Goal: Transaction & Acquisition: Obtain resource

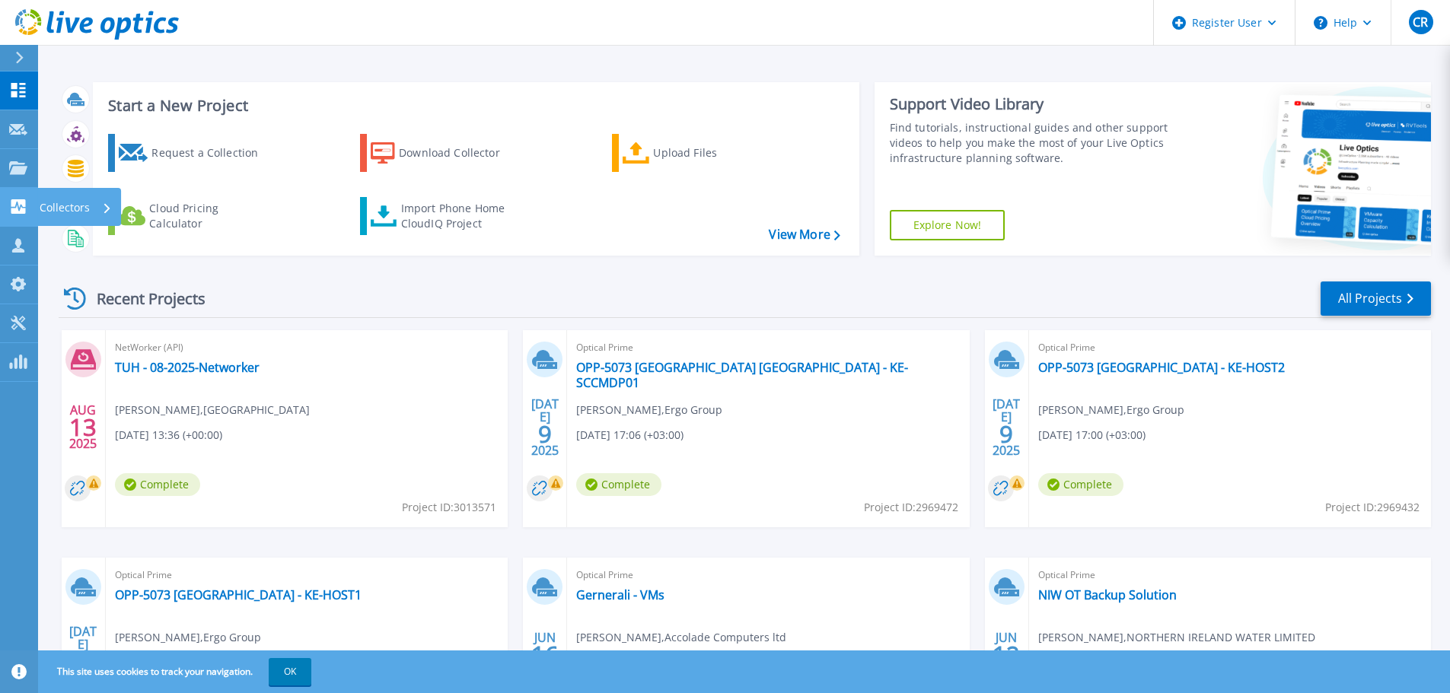
click at [18, 208] on icon at bounding box center [18, 206] width 18 height 14
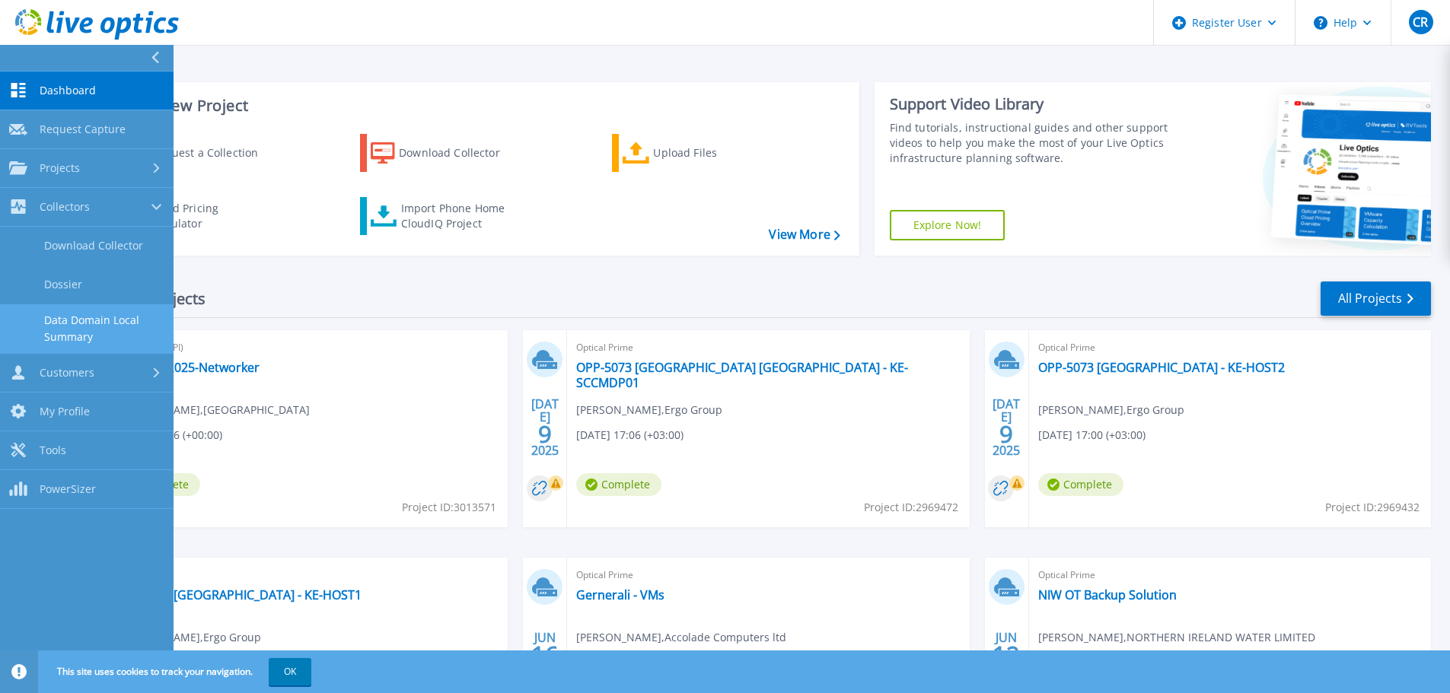
click at [95, 323] on link "Data Domain Local Summary" at bounding box center [86, 328] width 173 height 49
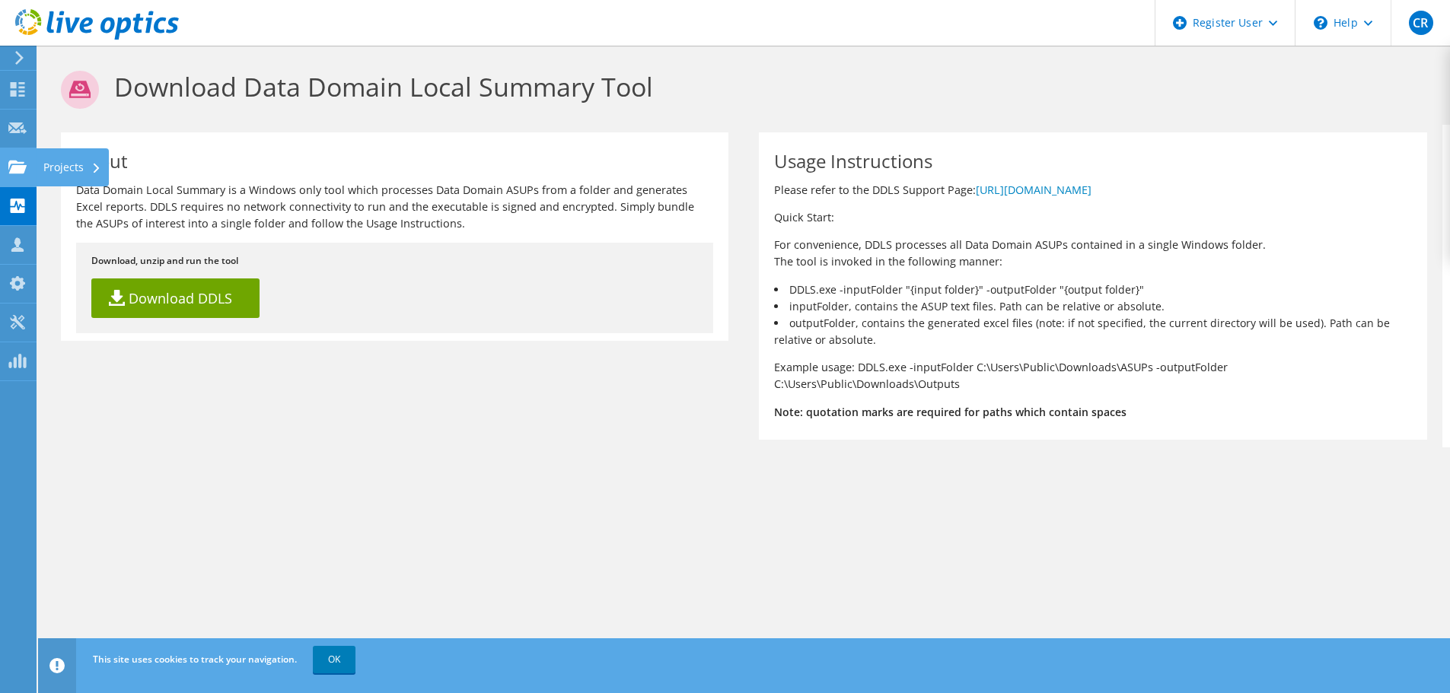
click at [18, 173] on use at bounding box center [17, 166] width 18 height 13
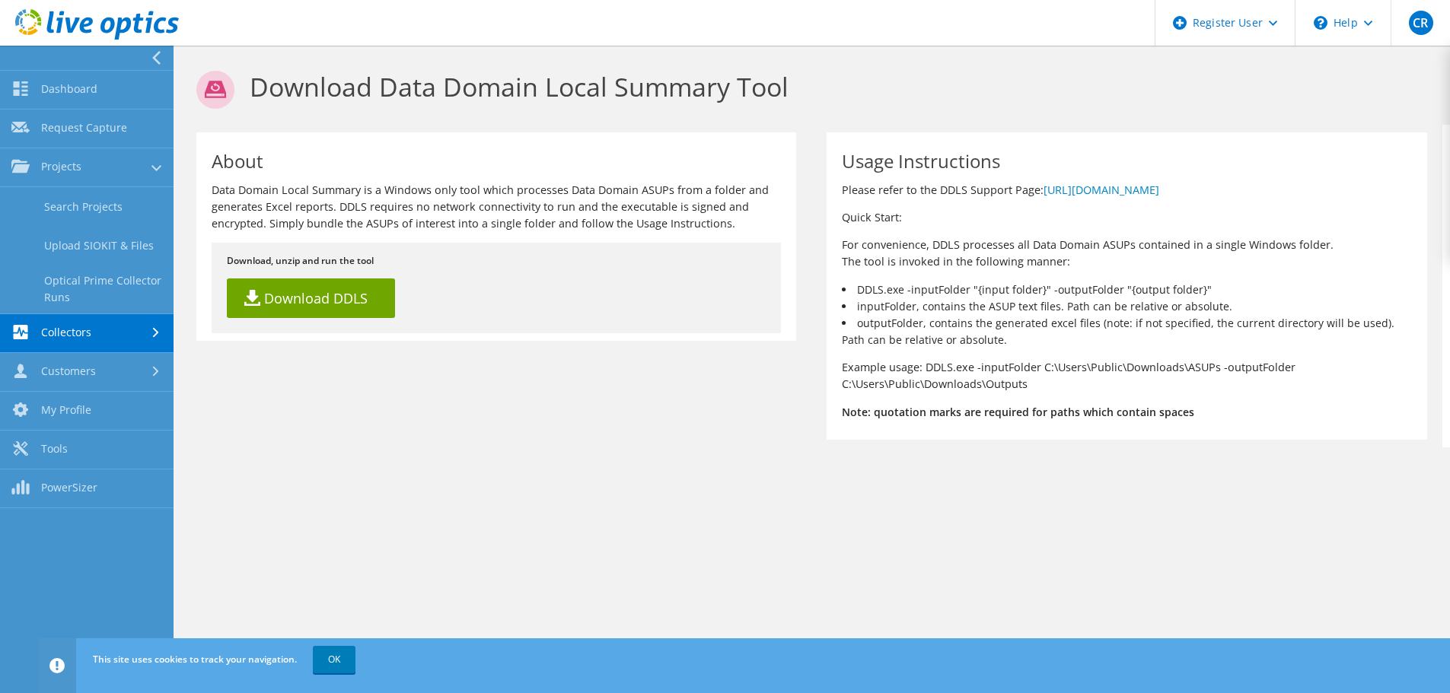
click at [81, 328] on link "Collectors" at bounding box center [86, 333] width 173 height 39
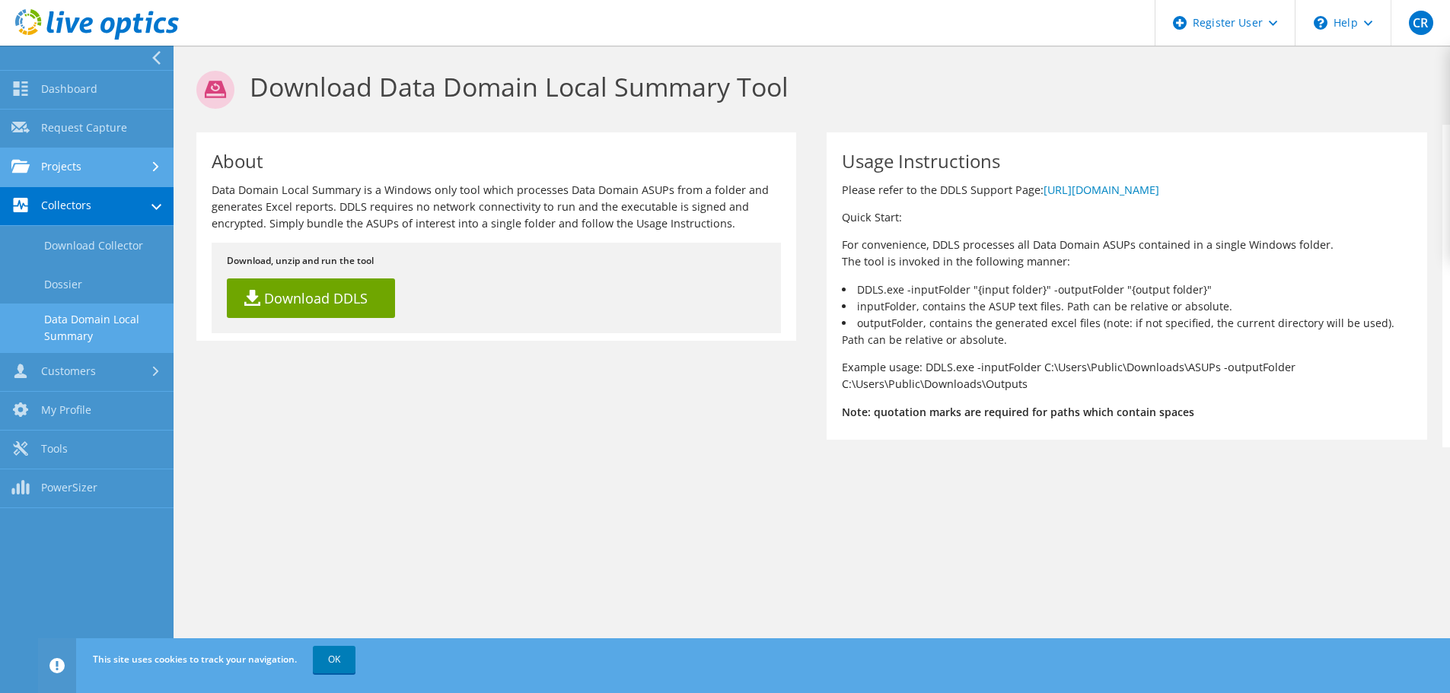
click at [83, 170] on link "Projects" at bounding box center [86, 167] width 173 height 39
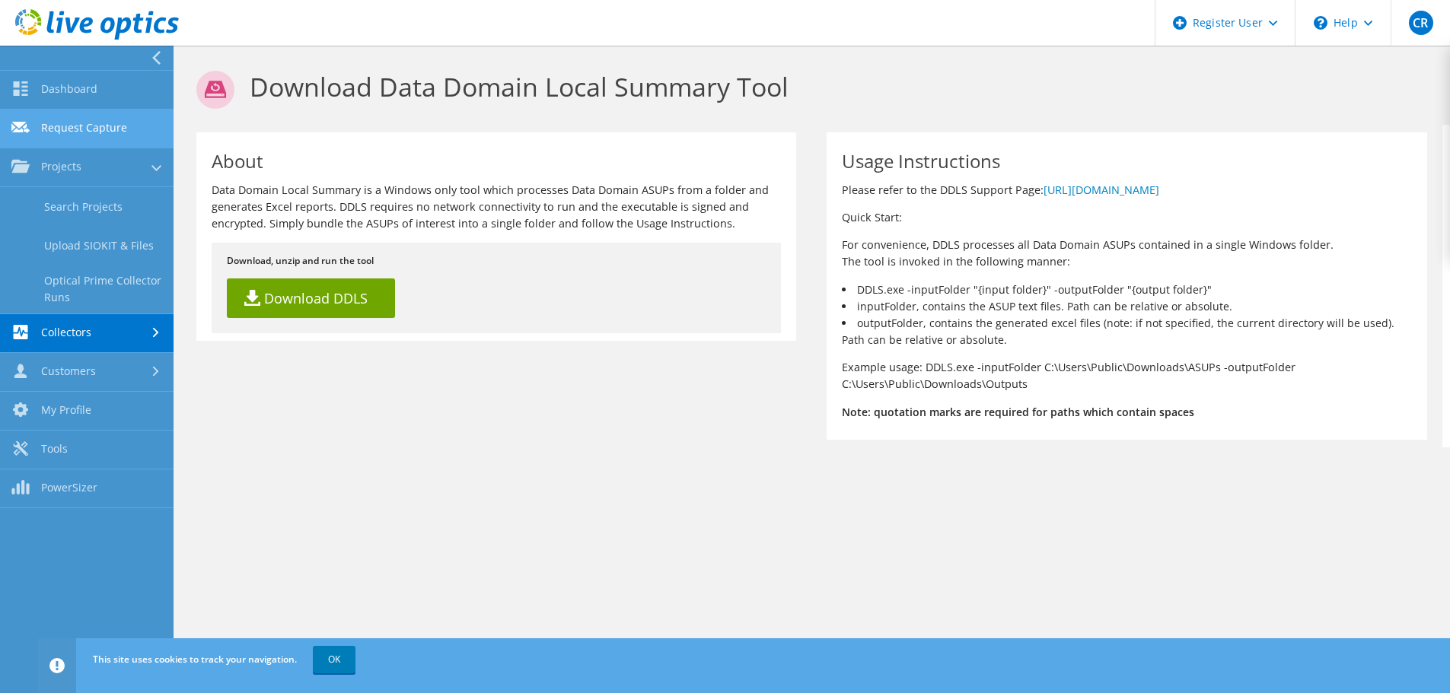
click at [84, 135] on link "Request Capture" at bounding box center [86, 129] width 173 height 39
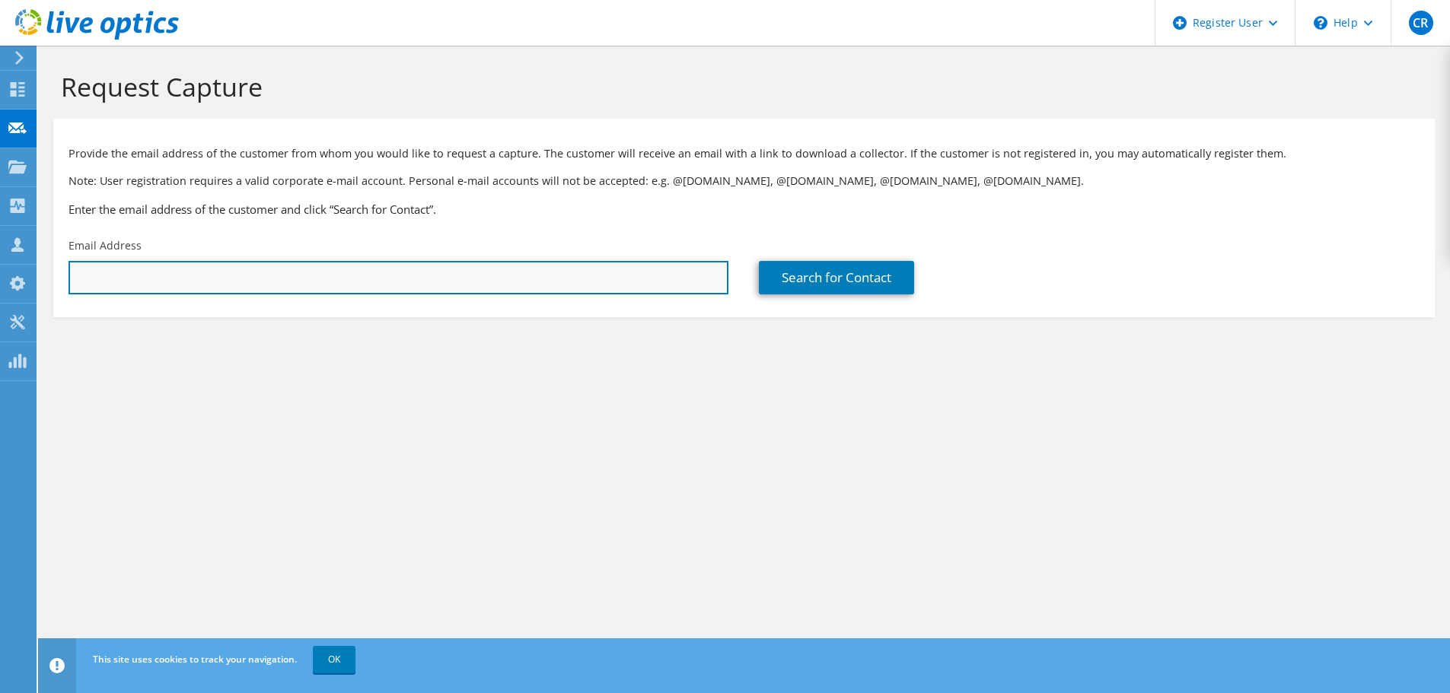
click at [154, 278] on input "text" at bounding box center [398, 277] width 660 height 33
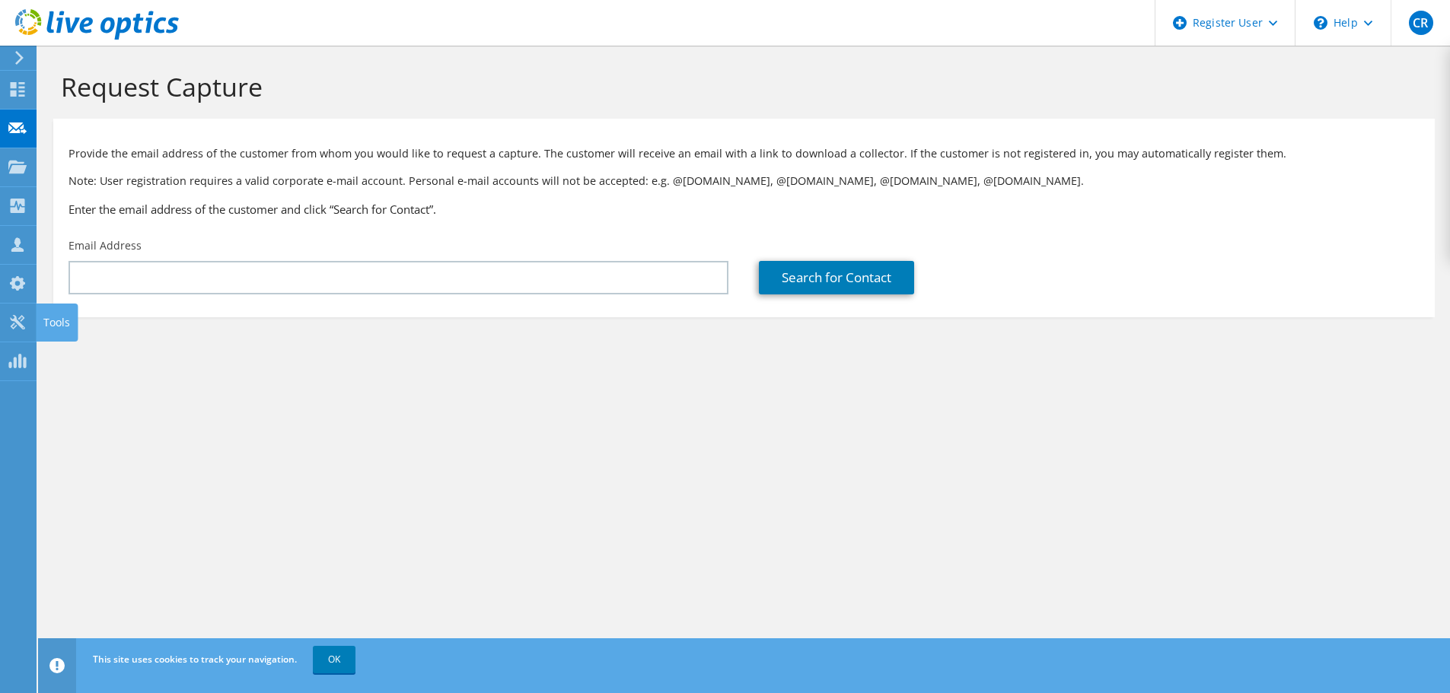
click at [14, 318] on use at bounding box center [17, 322] width 14 height 14
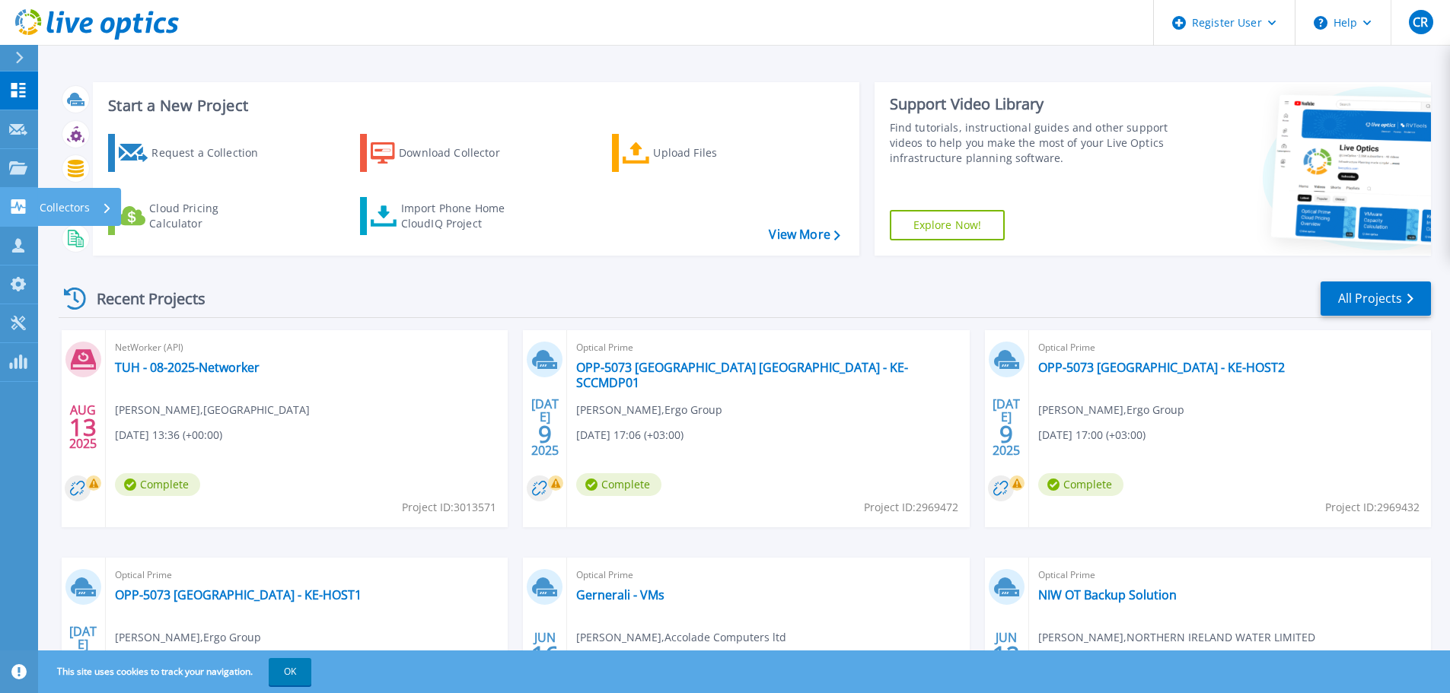
click at [27, 208] on icon at bounding box center [18, 206] width 18 height 14
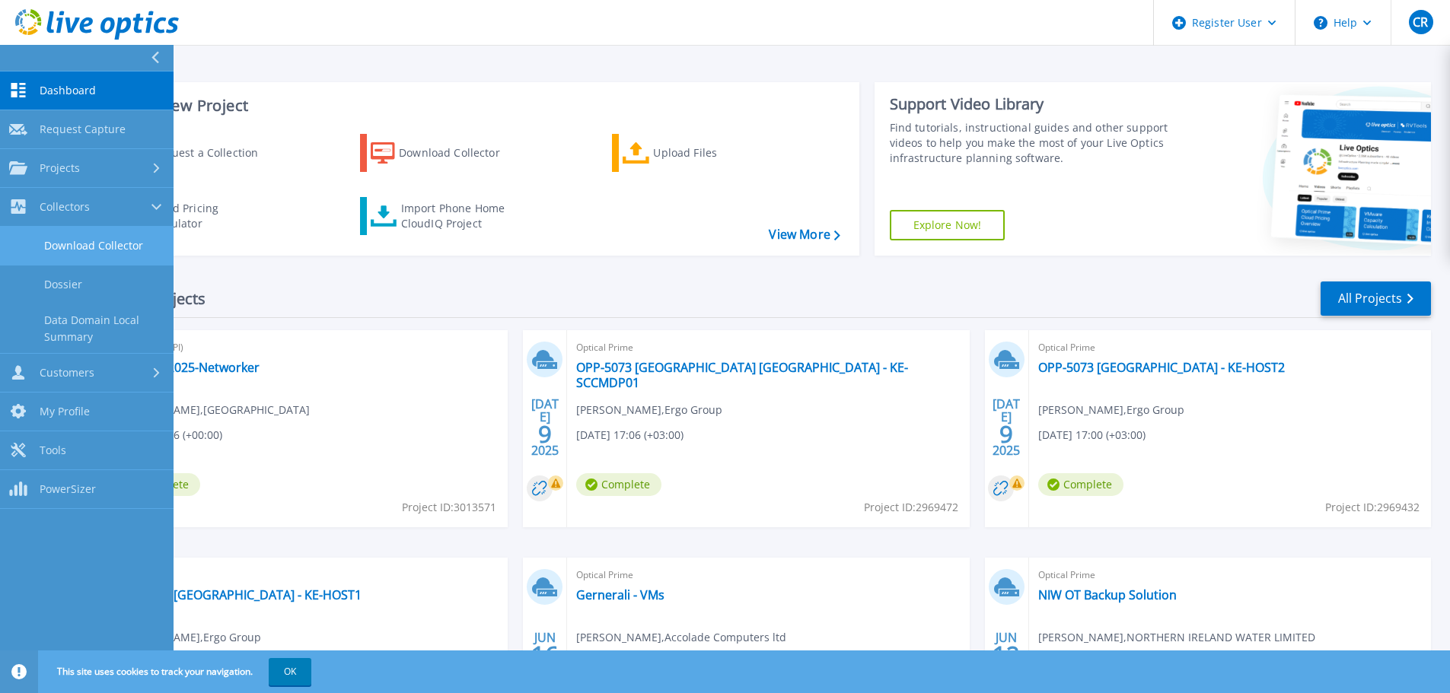
click at [67, 253] on link "Download Collector" at bounding box center [86, 246] width 173 height 39
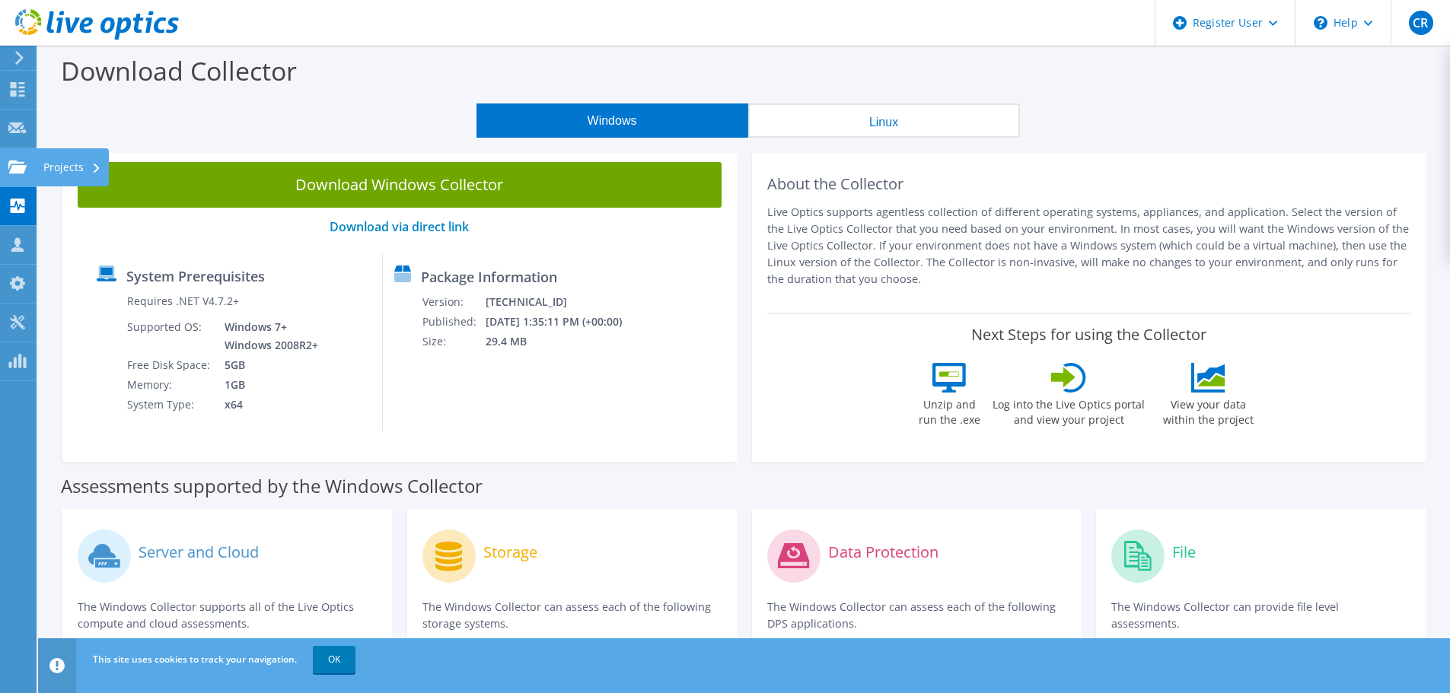
click at [13, 172] on use at bounding box center [17, 166] width 18 height 13
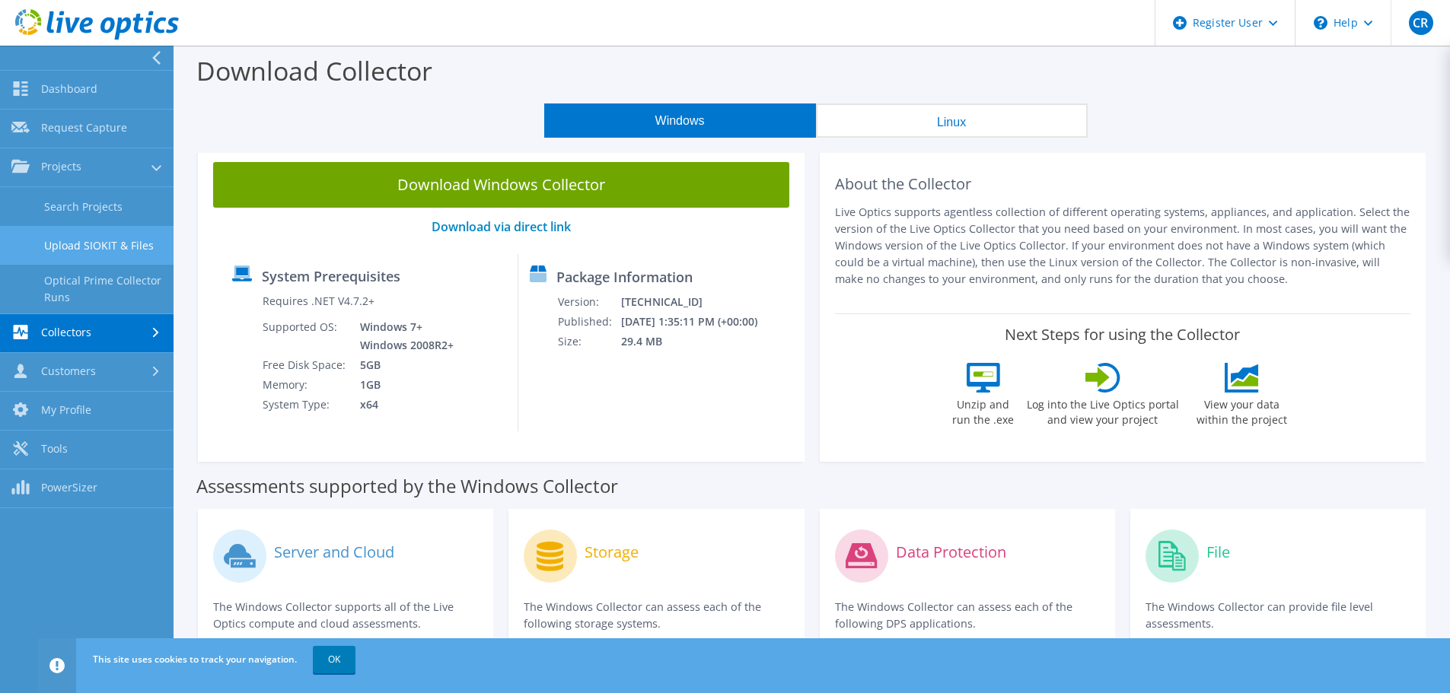
click at [123, 248] on link "Upload SIOKIT & Files" at bounding box center [86, 245] width 173 height 39
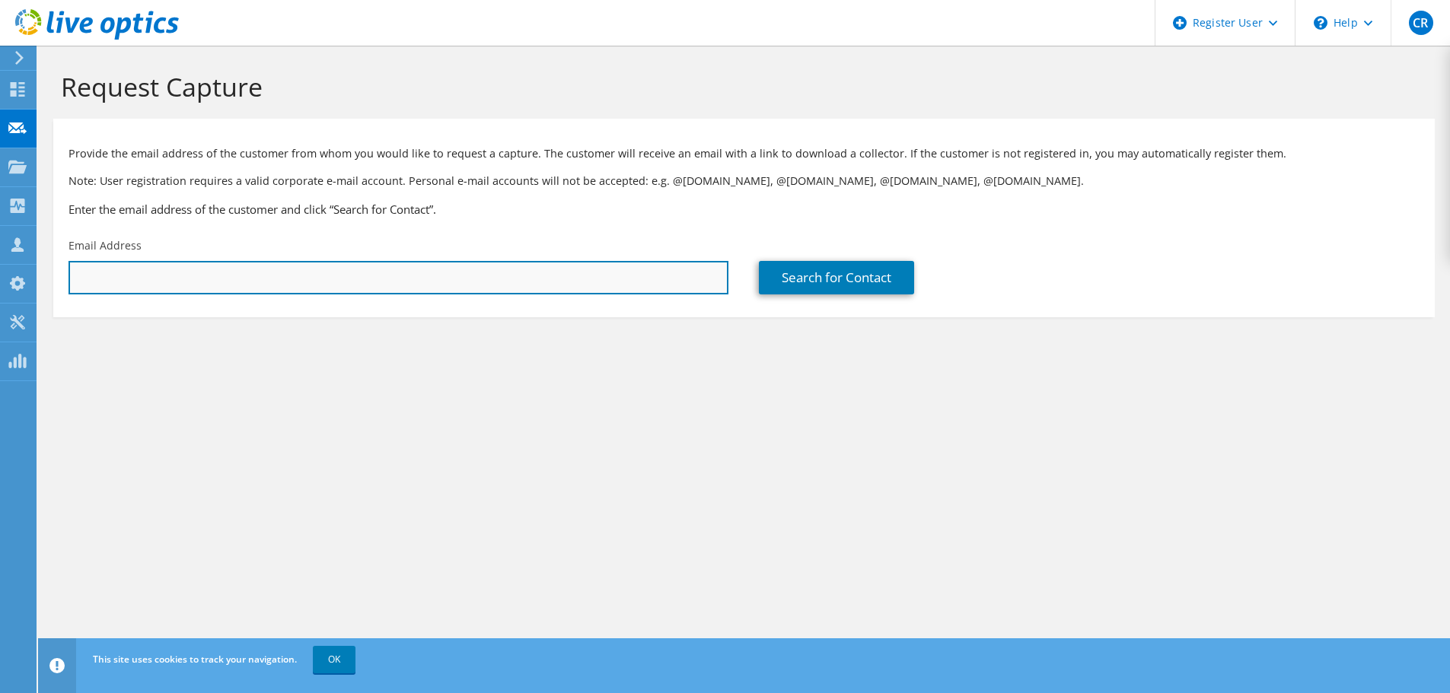
click at [177, 285] on input "text" at bounding box center [398, 277] width 660 height 33
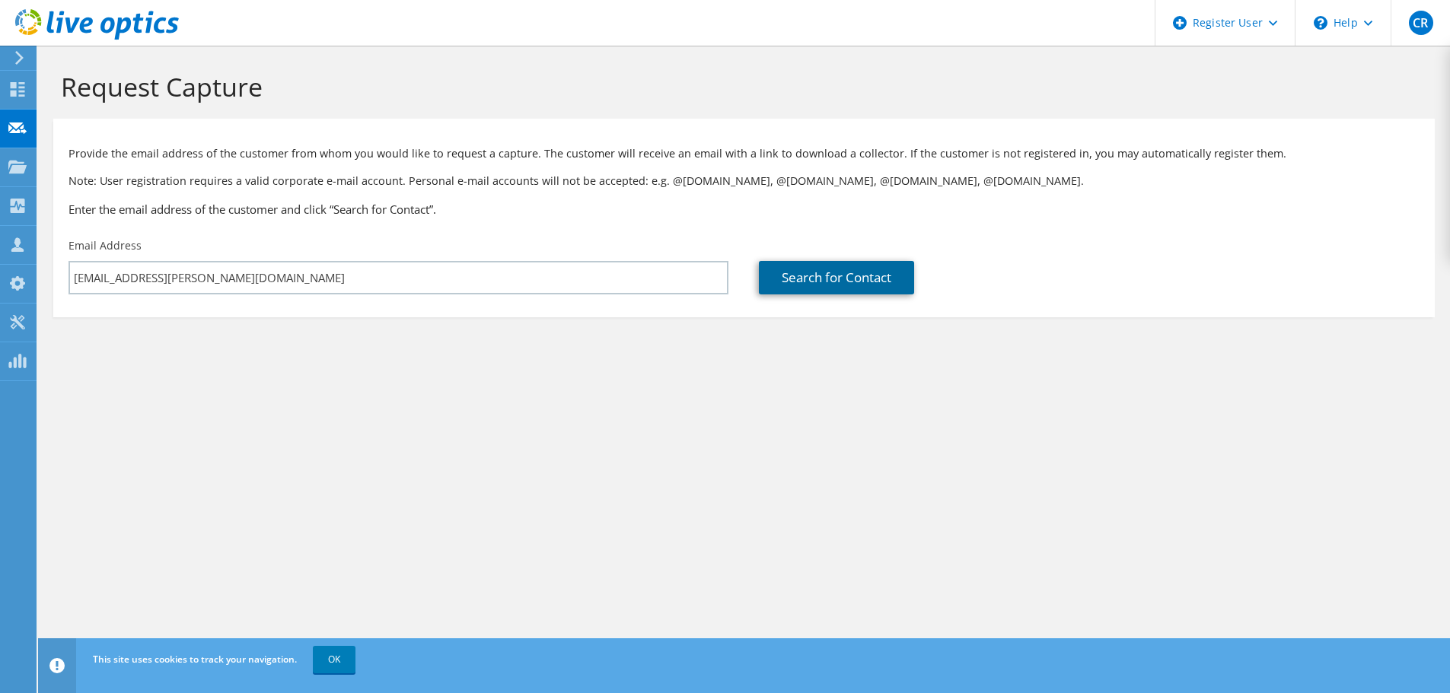
click at [827, 276] on link "Search for Contact" at bounding box center [836, 277] width 155 height 33
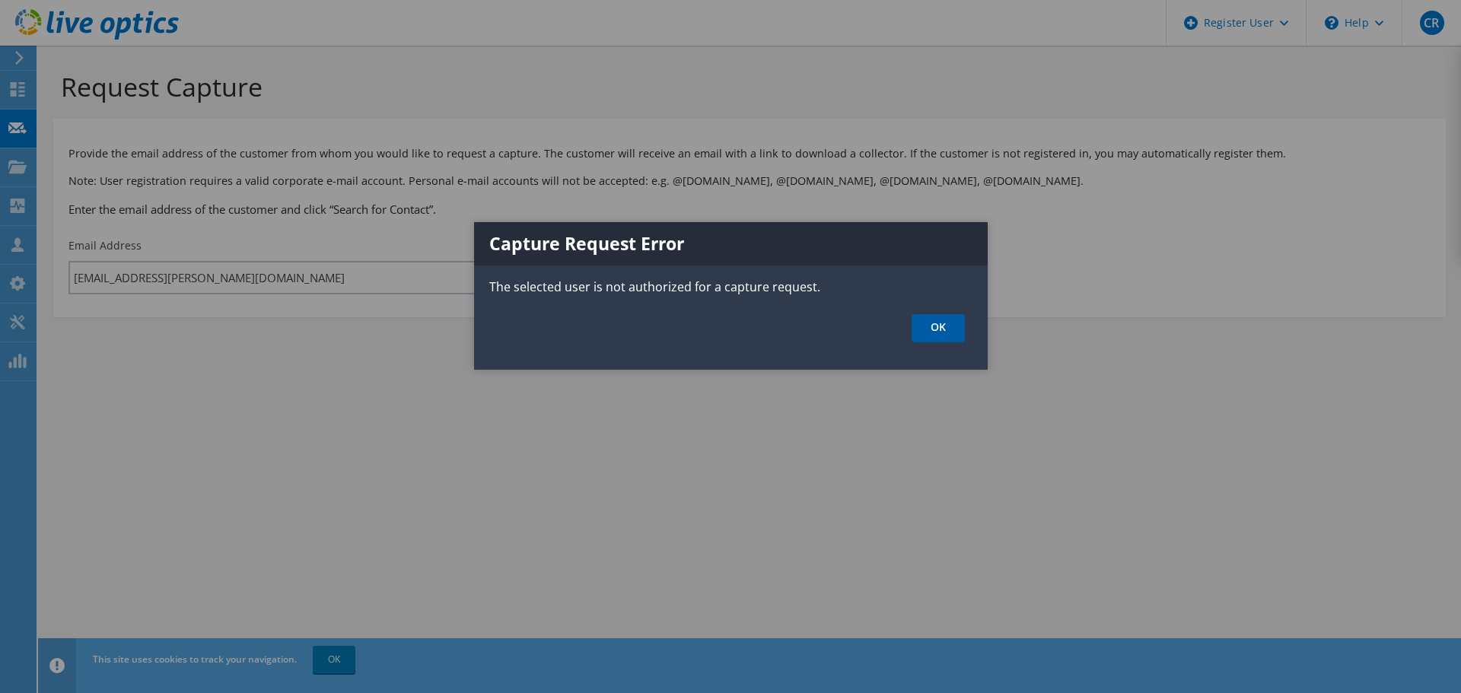
click at [939, 323] on link "OK" at bounding box center [938, 328] width 53 height 28
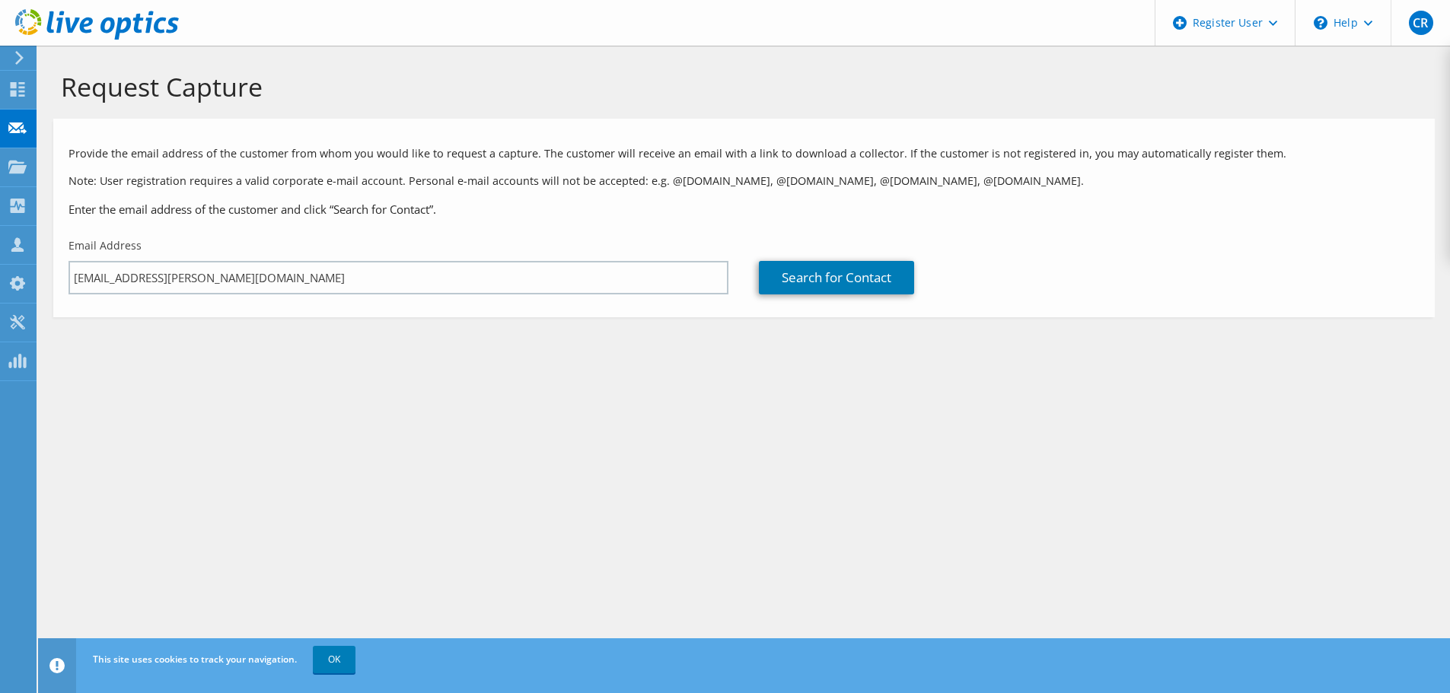
click at [189, 288] on div "Request Capture Provide the email address of the customer from whom you would l…" at bounding box center [743, 370] width 1411 height 648
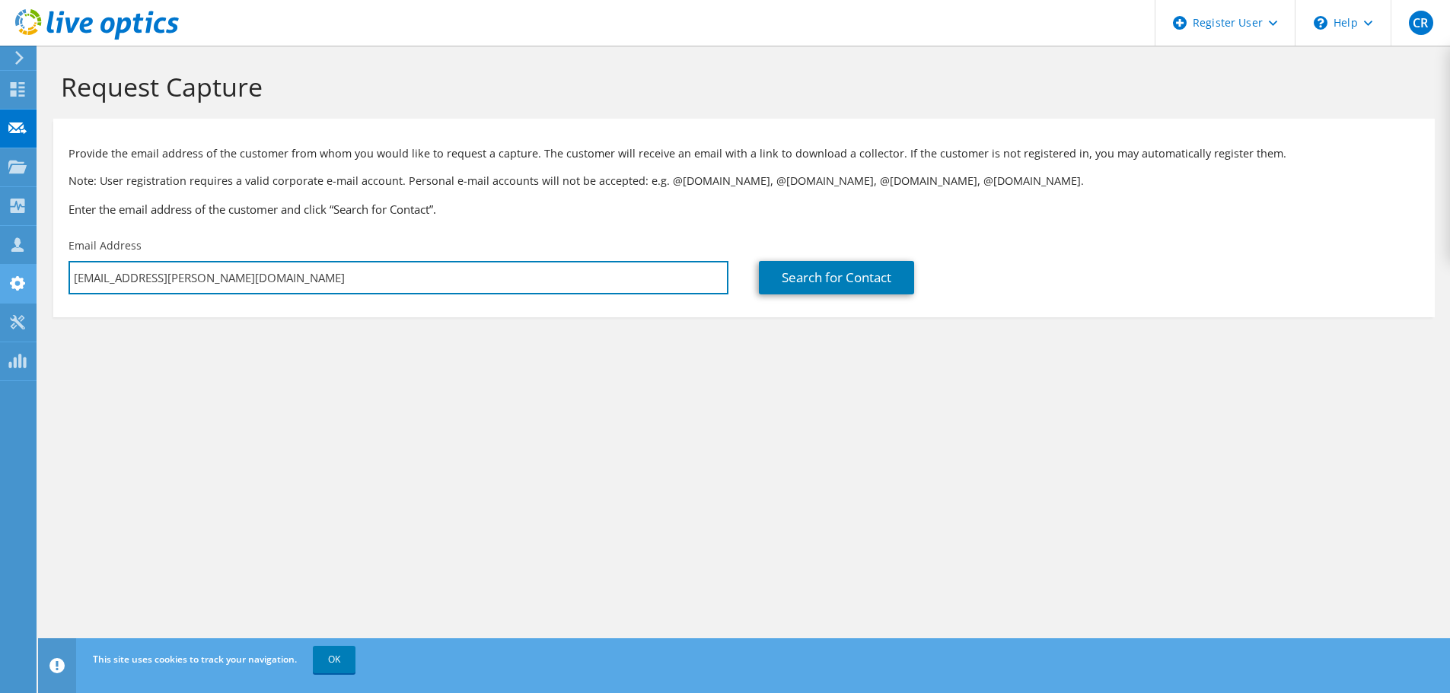
drag, startPoint x: 235, startPoint y: 272, endPoint x: 0, endPoint y: 272, distance: 235.1
click at [0, 272] on div "CR Dell User Colm Reidy Colm.Reidy@dell.com Dell My Profile Log Out \n Help Exp…" at bounding box center [725, 346] width 1450 height 693
click at [233, 281] on input "colm.reidy@dell.com" at bounding box center [398, 277] width 660 height 33
drag, startPoint x: 195, startPoint y: 279, endPoint x: 0, endPoint y: 260, distance: 195.7
click at [0, 260] on div "CR Dell User Colm Reidy Colm.Reidy@dell.com Dell My Profile Log Out \n Help Exp…" at bounding box center [725, 346] width 1450 height 693
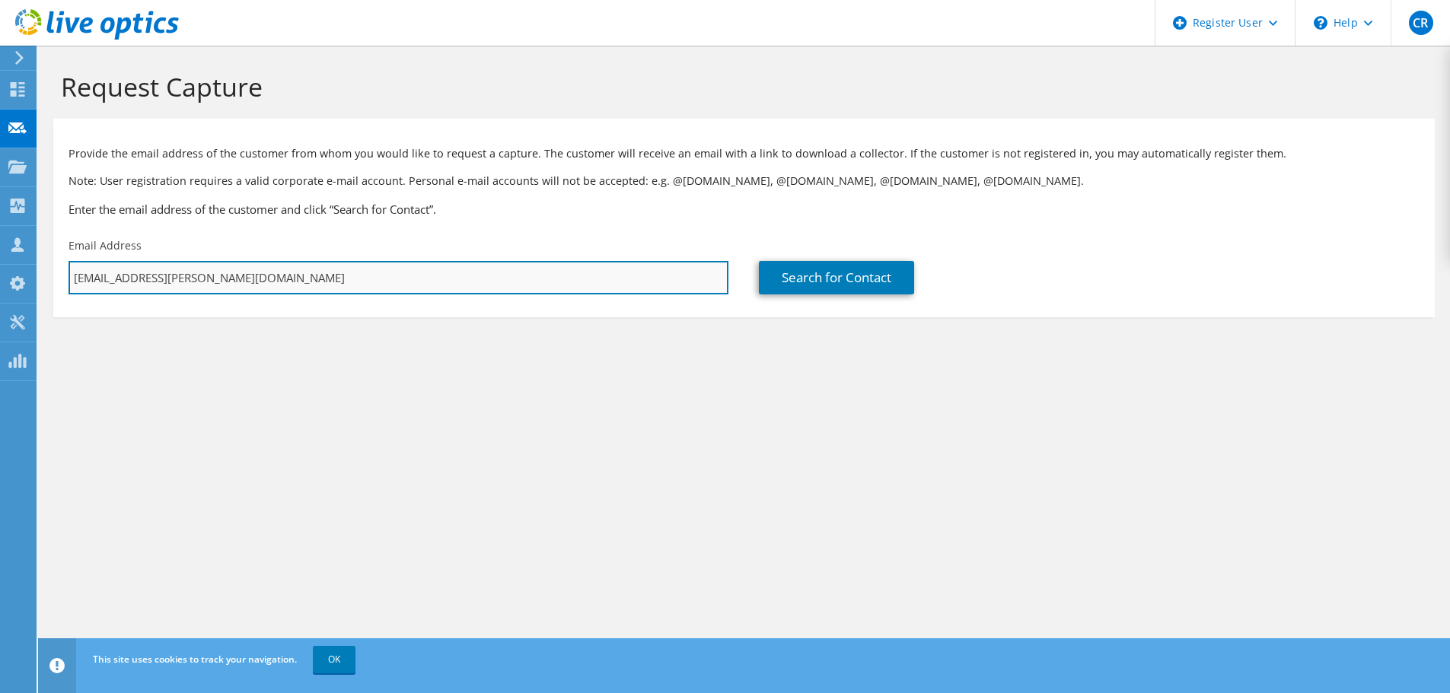
click at [264, 283] on input "colm.reidy@dell.com" at bounding box center [398, 277] width 660 height 33
drag, startPoint x: 264, startPoint y: 283, endPoint x: 0, endPoint y: 268, distance: 264.5
click at [0, 268] on div "CR Dell User Colm Reidy Colm.Reidy@dell.com Dell My Profile Log Out \n Help Exp…" at bounding box center [725, 346] width 1450 height 693
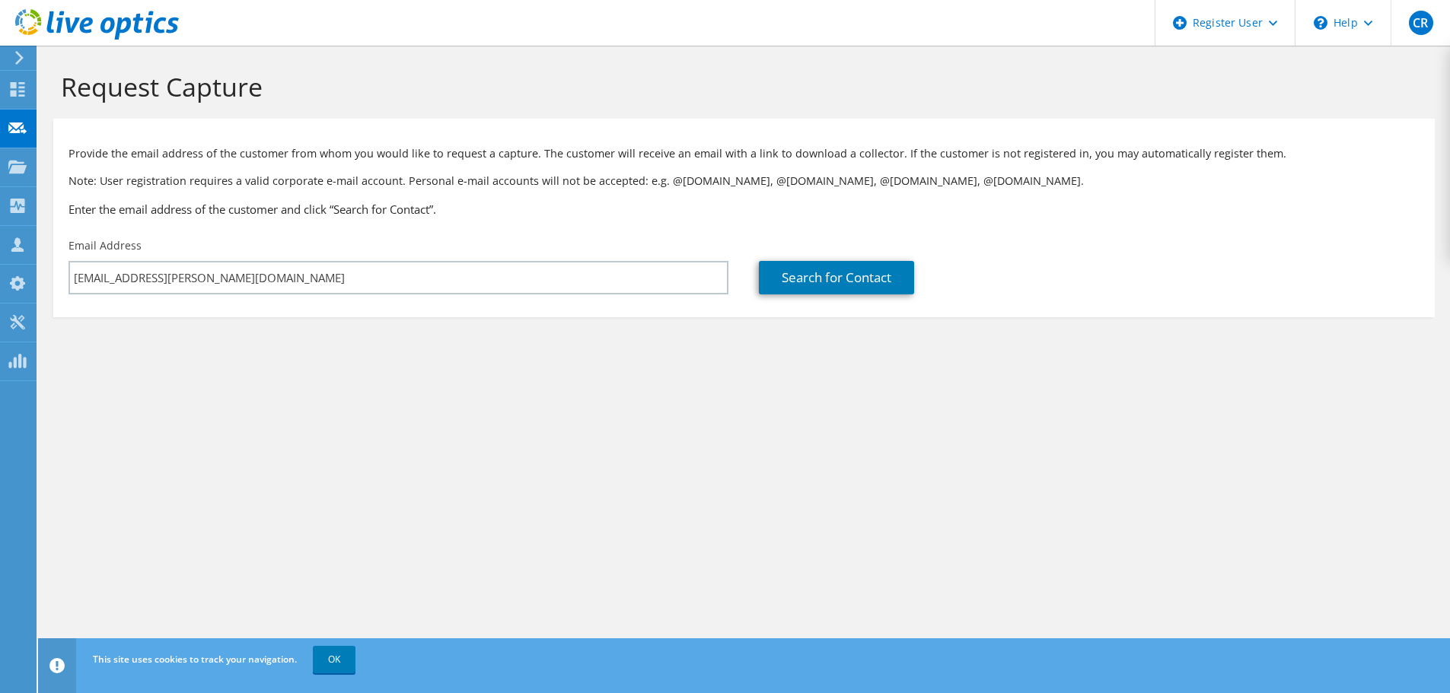
click at [252, 442] on div "Request Capture Provide the email address of the customer from whom you would l…" at bounding box center [743, 370] width 1411 height 648
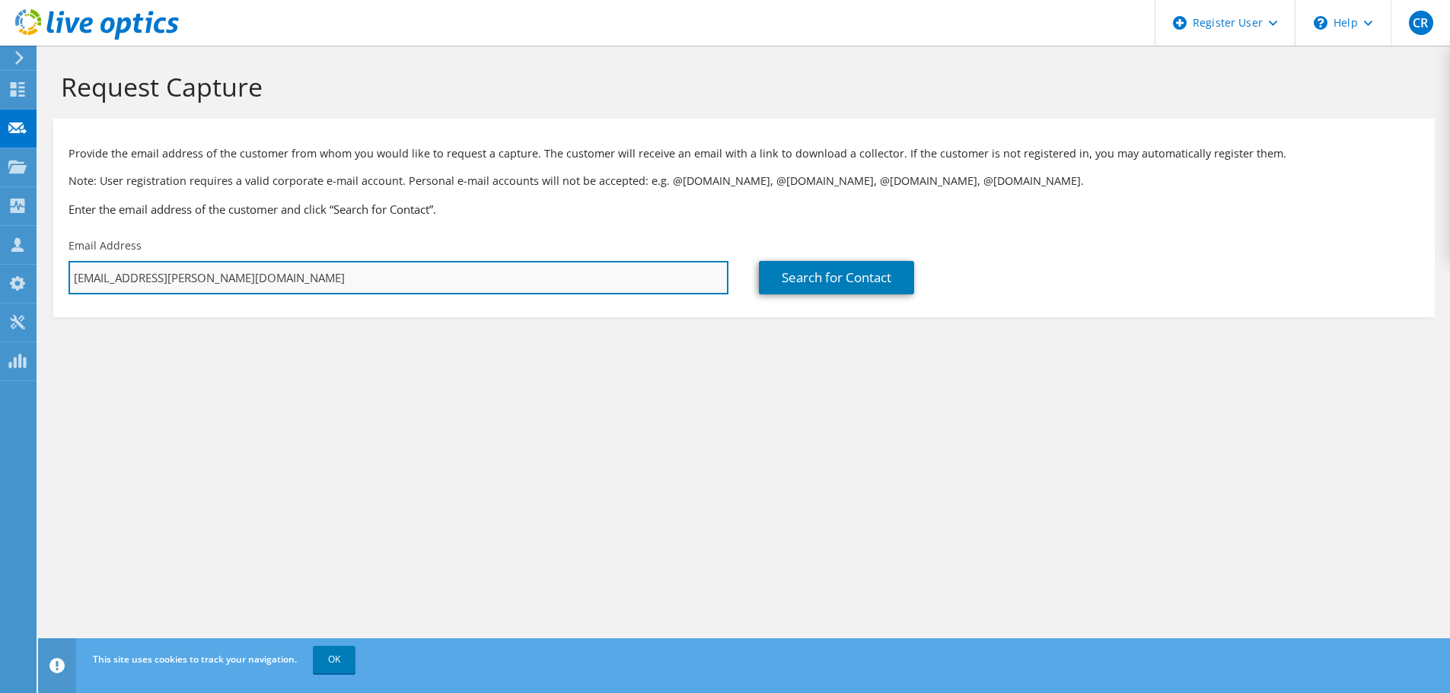
click at [161, 285] on input "colm.reidy@dell.com" at bounding box center [398, 277] width 660 height 33
type input "martin.mccauley@wrbarnett.com"
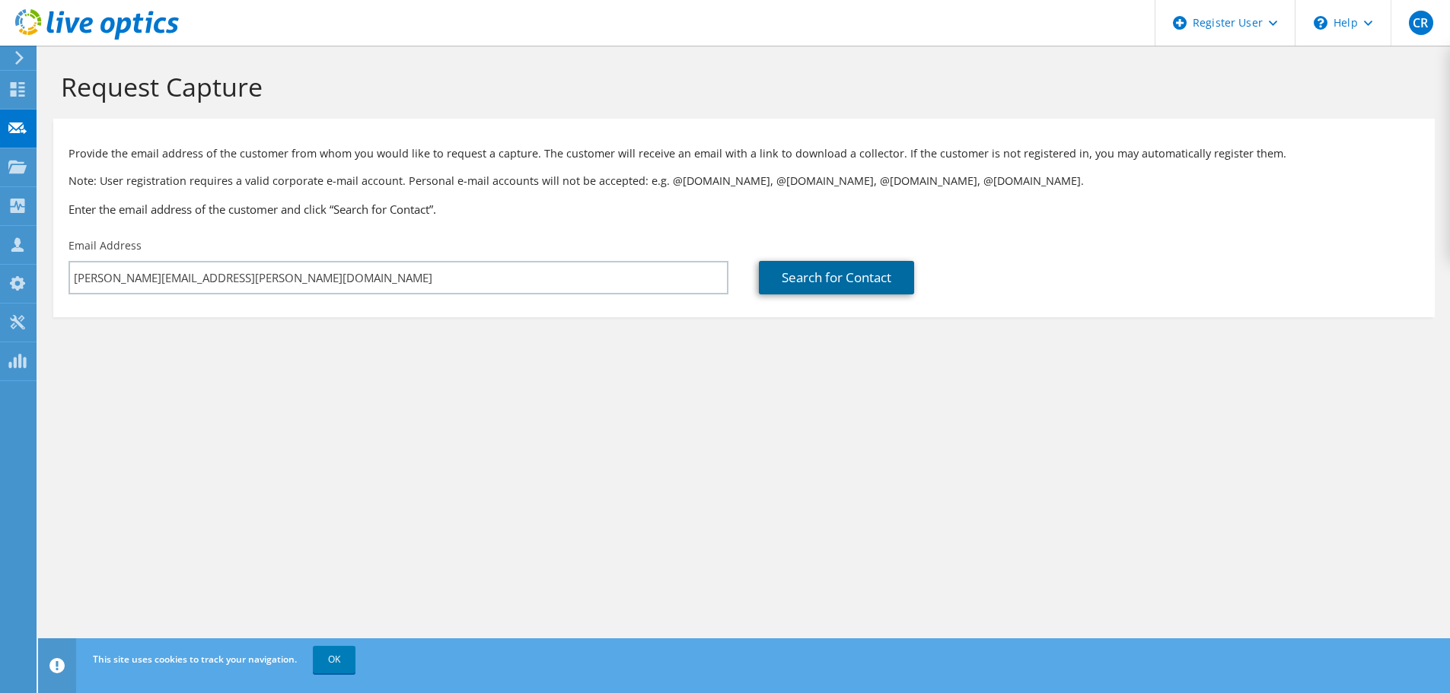
click at [807, 282] on link "Search for Contact" at bounding box center [836, 277] width 155 height 33
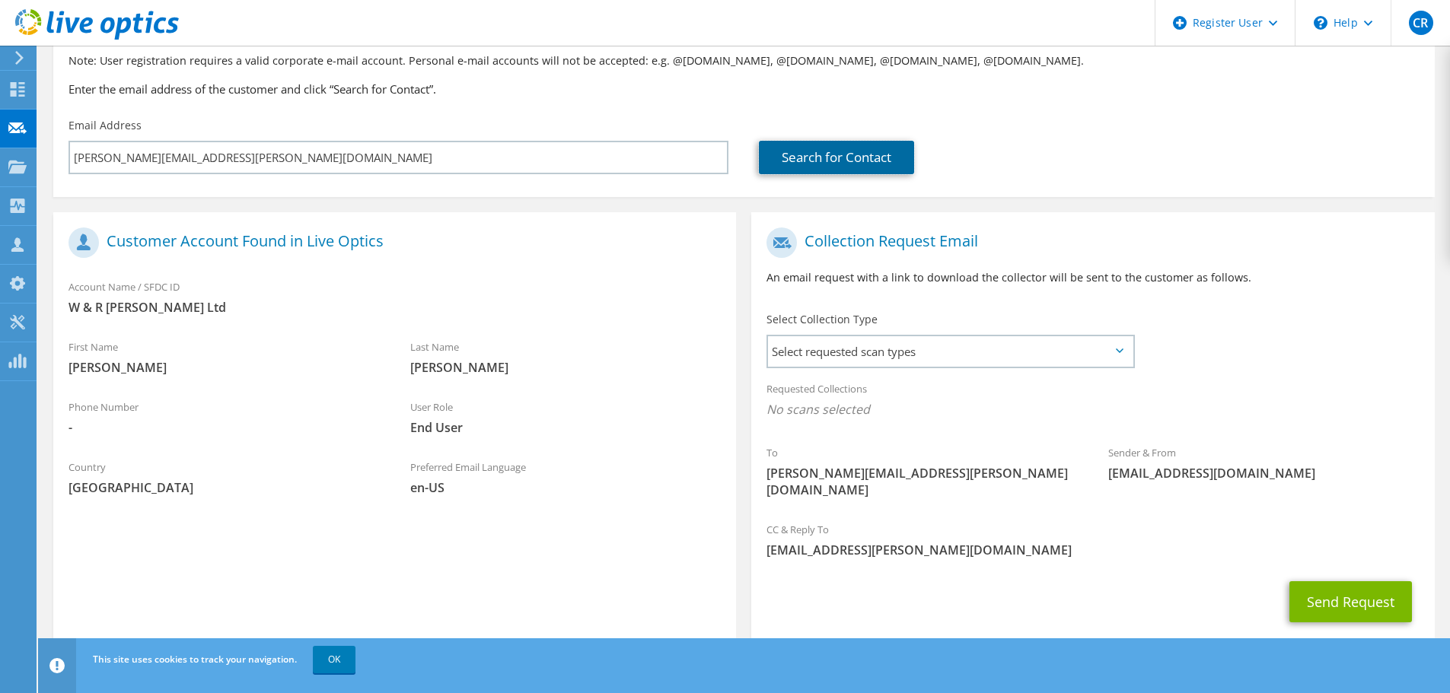
scroll to position [139, 0]
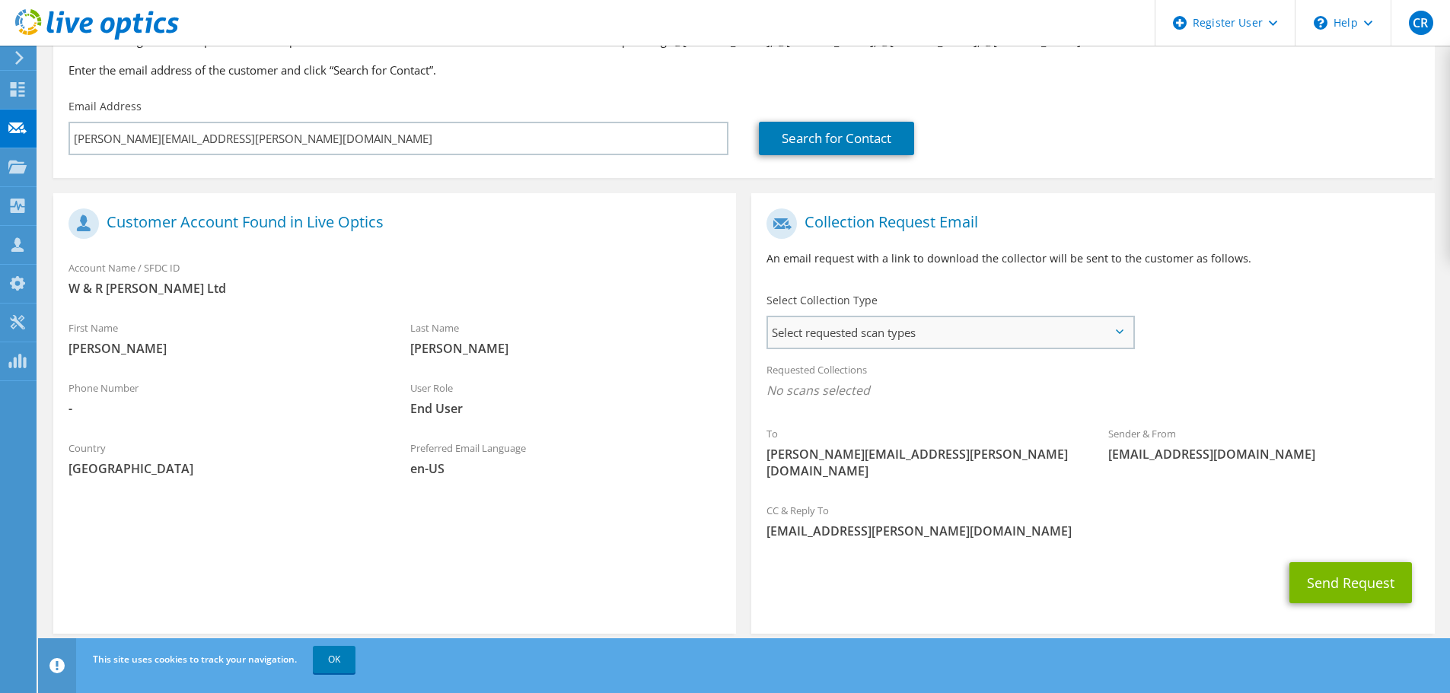
click at [958, 319] on span "Select requested scan types" at bounding box center [950, 332] width 364 height 30
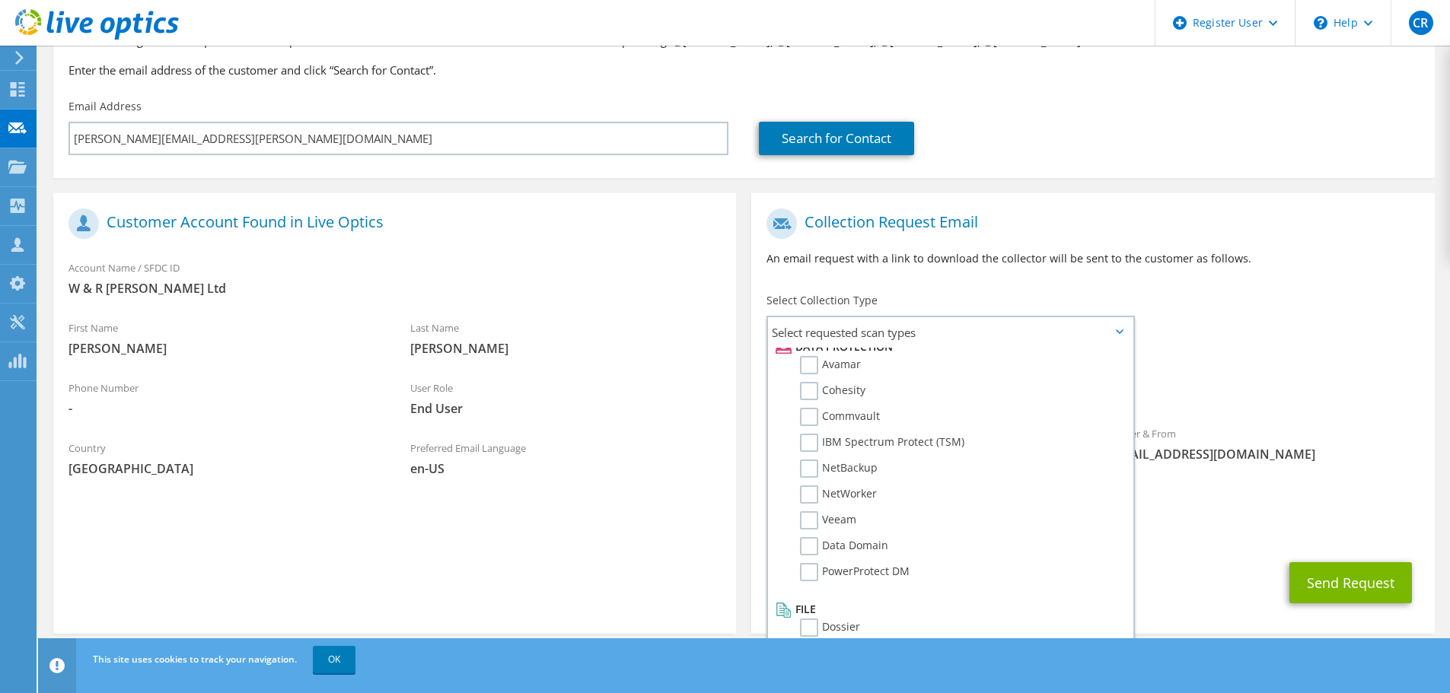
scroll to position [0, 0]
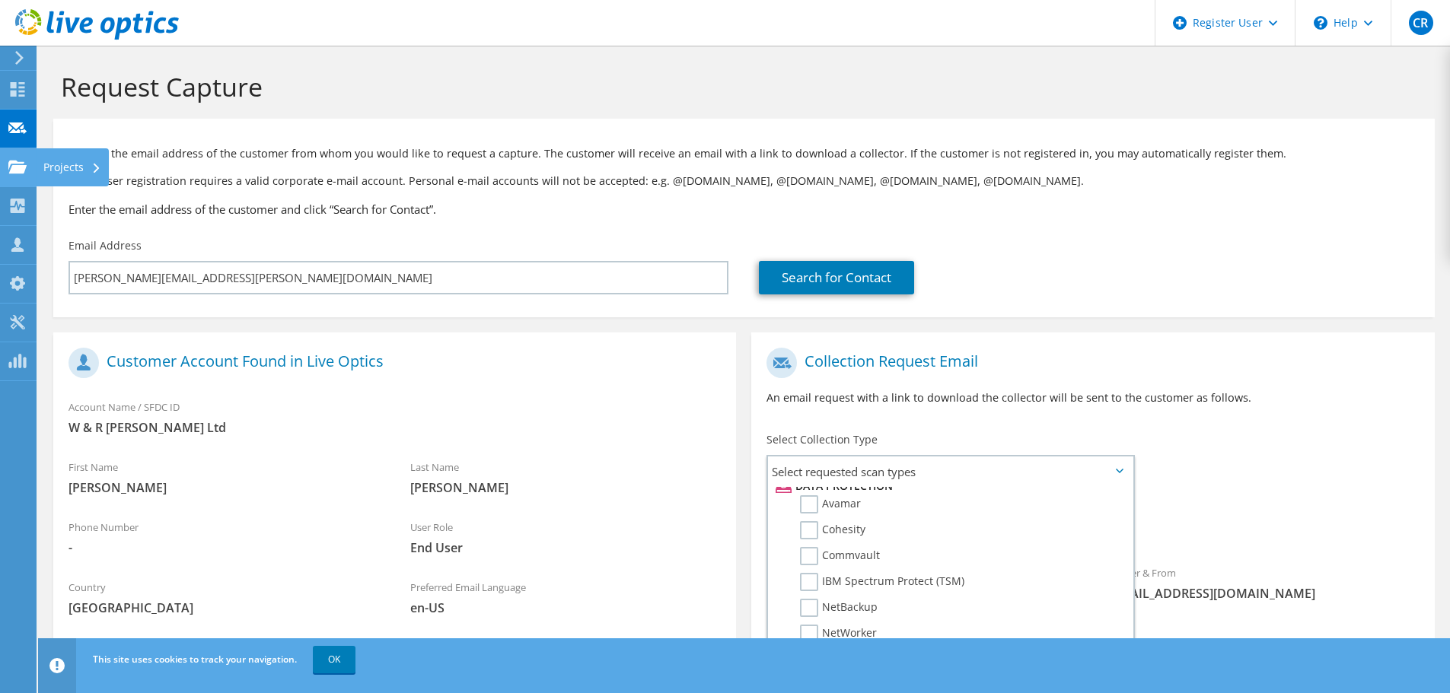
click at [8, 160] on icon at bounding box center [17, 167] width 18 height 14
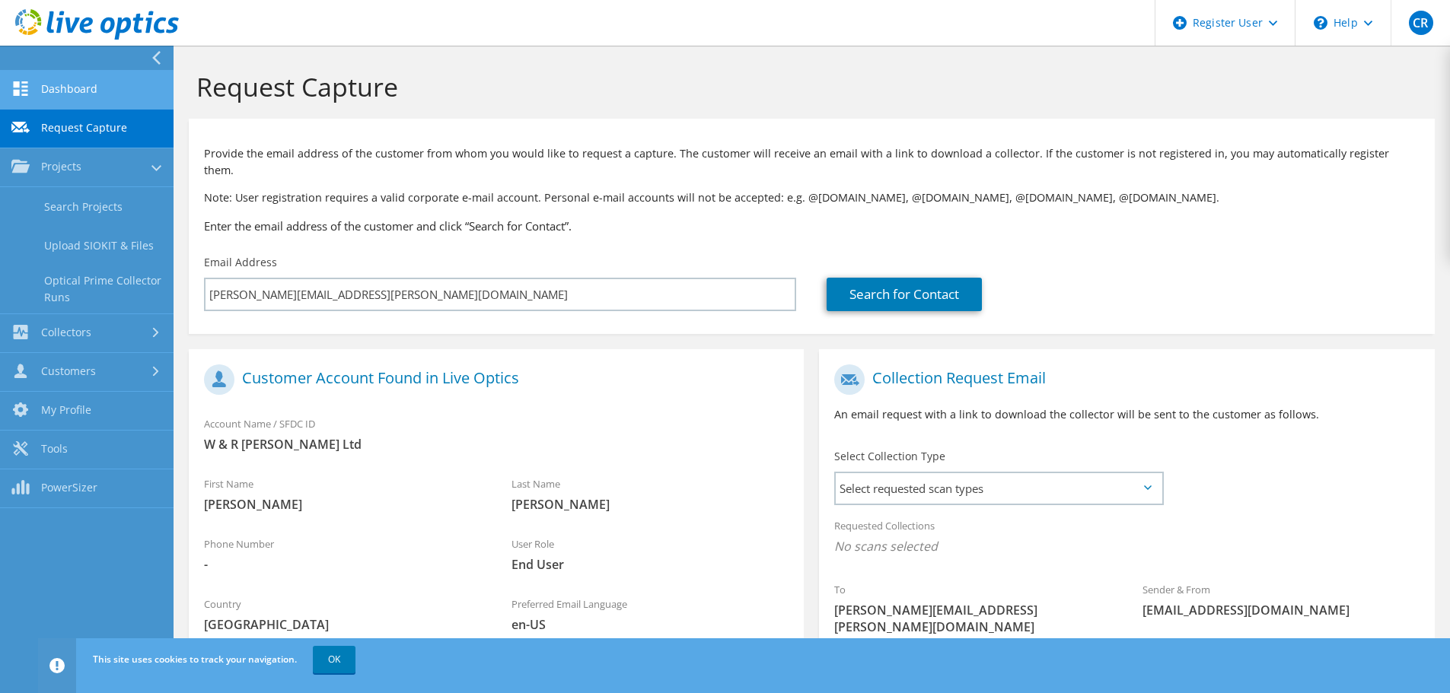
click at [75, 91] on link "Dashboard" at bounding box center [86, 90] width 173 height 39
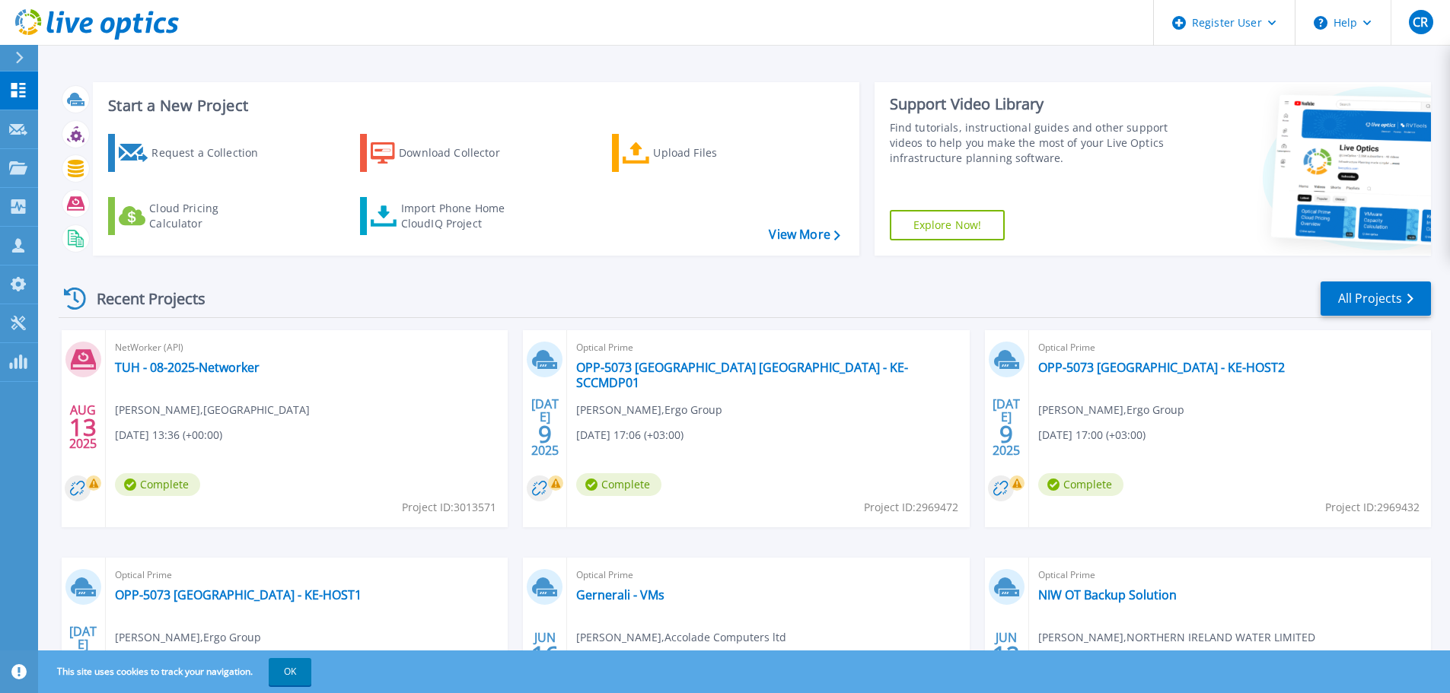
click at [610, 140] on div "Request a Collection Download Collector Upload Files Cloud Pricing Calculator I…" at bounding box center [474, 185] width 756 height 126
click at [638, 138] on link "Upload Files" at bounding box center [697, 153] width 170 height 38
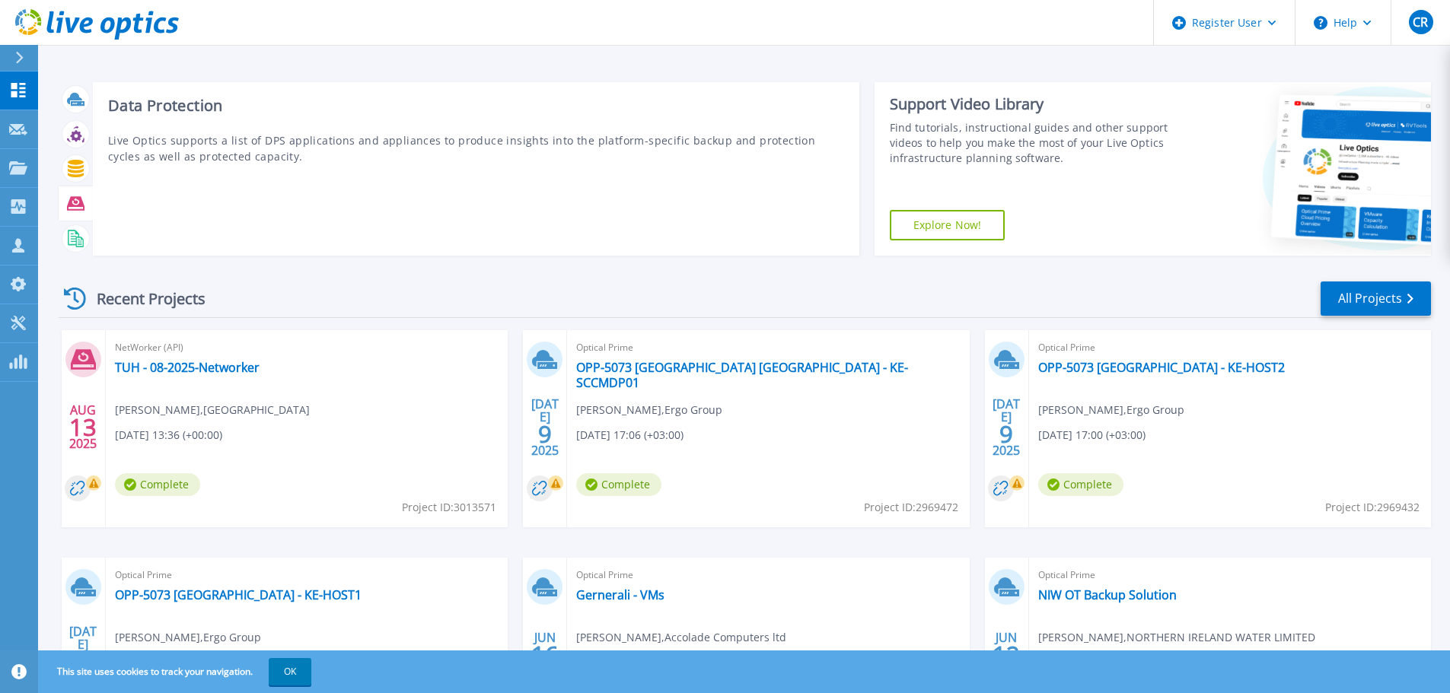
click at [67, 206] on icon at bounding box center [76, 204] width 18 height 18
click at [83, 201] on icon at bounding box center [76, 204] width 18 height 18
click at [129, 148] on p "Live Optics supports a list of DPS applications and appliances to produce insig…" at bounding box center [476, 148] width 736 height 32
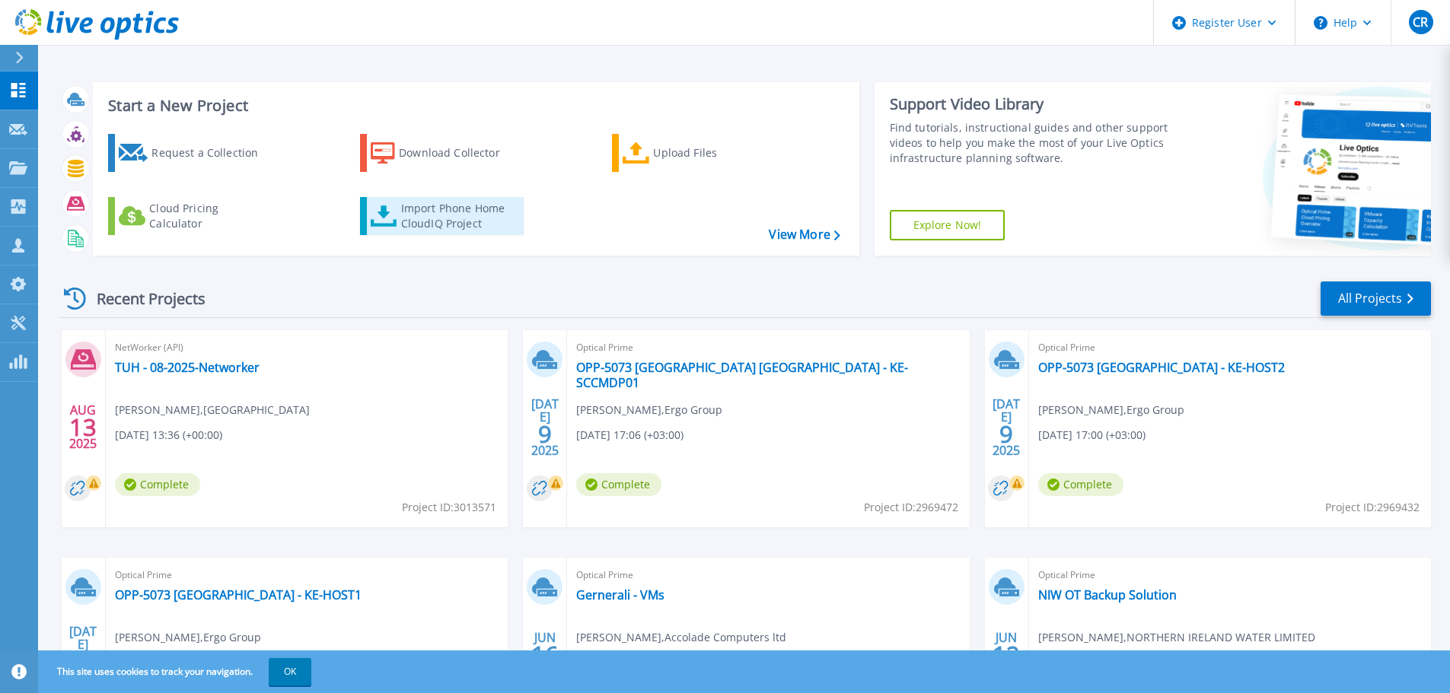
click at [469, 227] on div "Import Phone Home CloudIQ Project" at bounding box center [460, 216] width 119 height 30
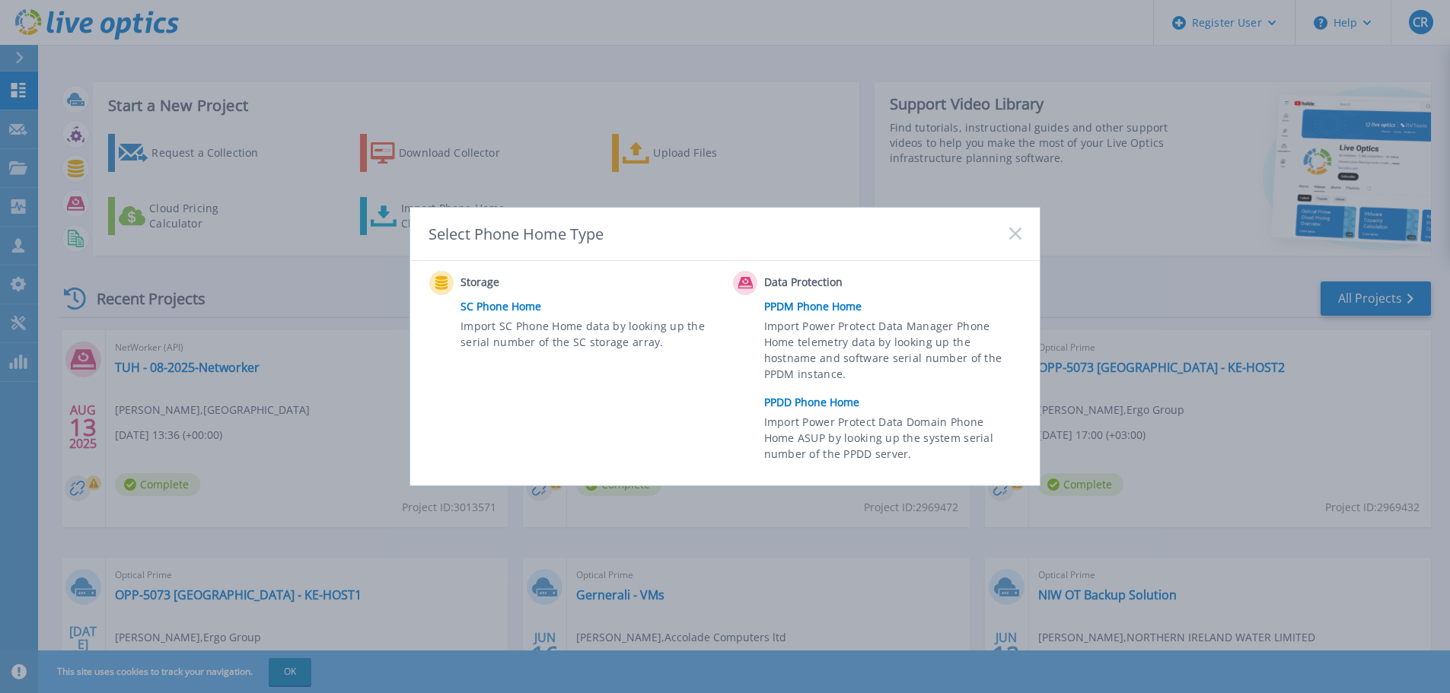
click at [828, 304] on link "PPDM Phone Home" at bounding box center [896, 306] width 265 height 23
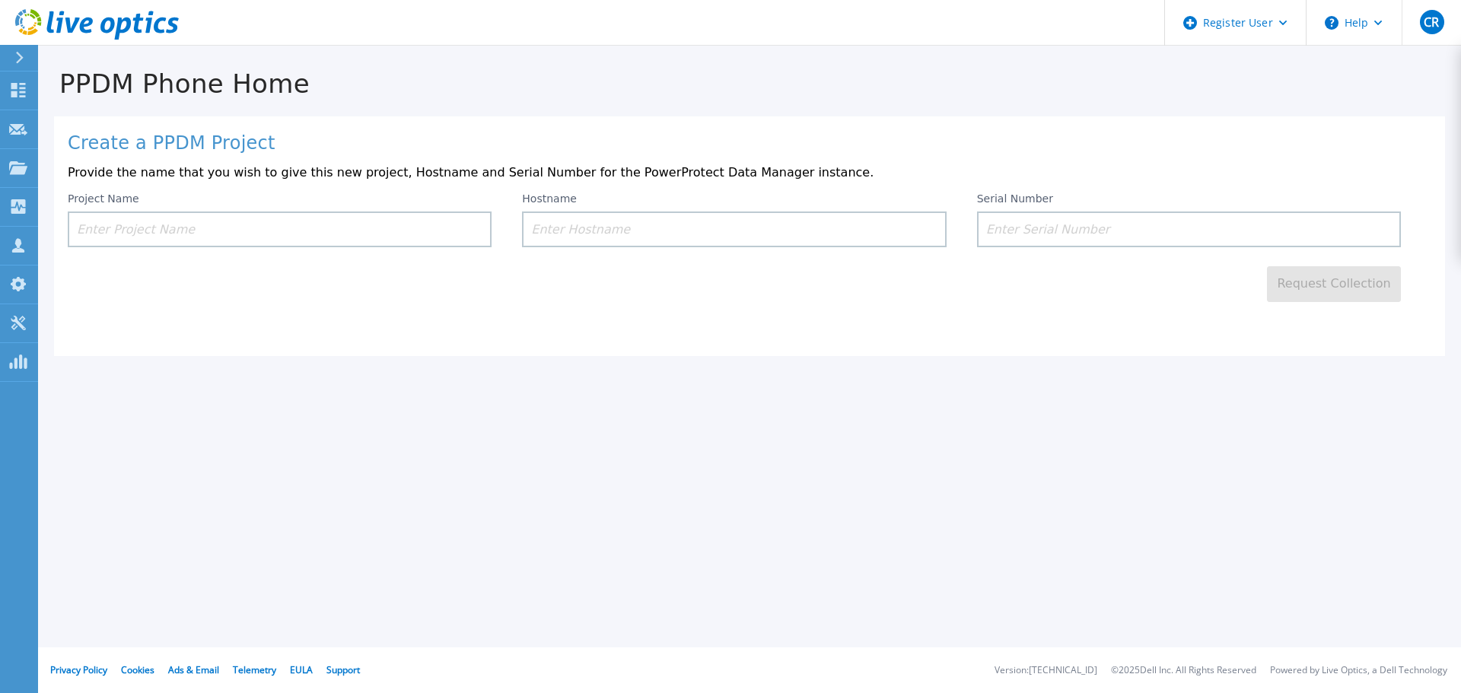
click at [1067, 213] on input at bounding box center [1189, 230] width 424 height 36
paste input "CRK00232917697"
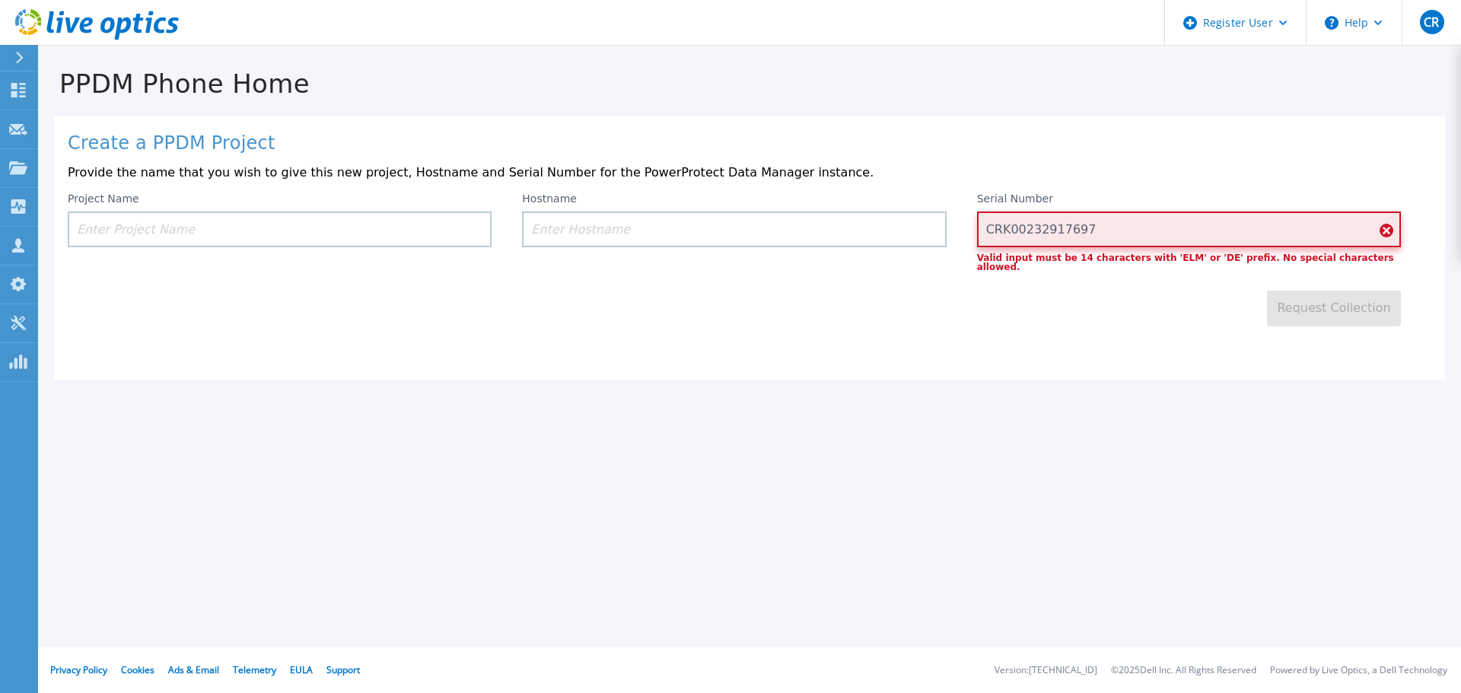
type input "CRK00232917697"
click at [1151, 300] on div "Request Collection" at bounding box center [750, 299] width 1364 height 55
click at [1110, 241] on input "CRK00232917697" at bounding box center [1189, 230] width 424 height 36
click at [1112, 230] on input "CRK00232917697" at bounding box center [1189, 230] width 424 height 36
click at [1122, 293] on div "Request Collection" at bounding box center [750, 299] width 1364 height 55
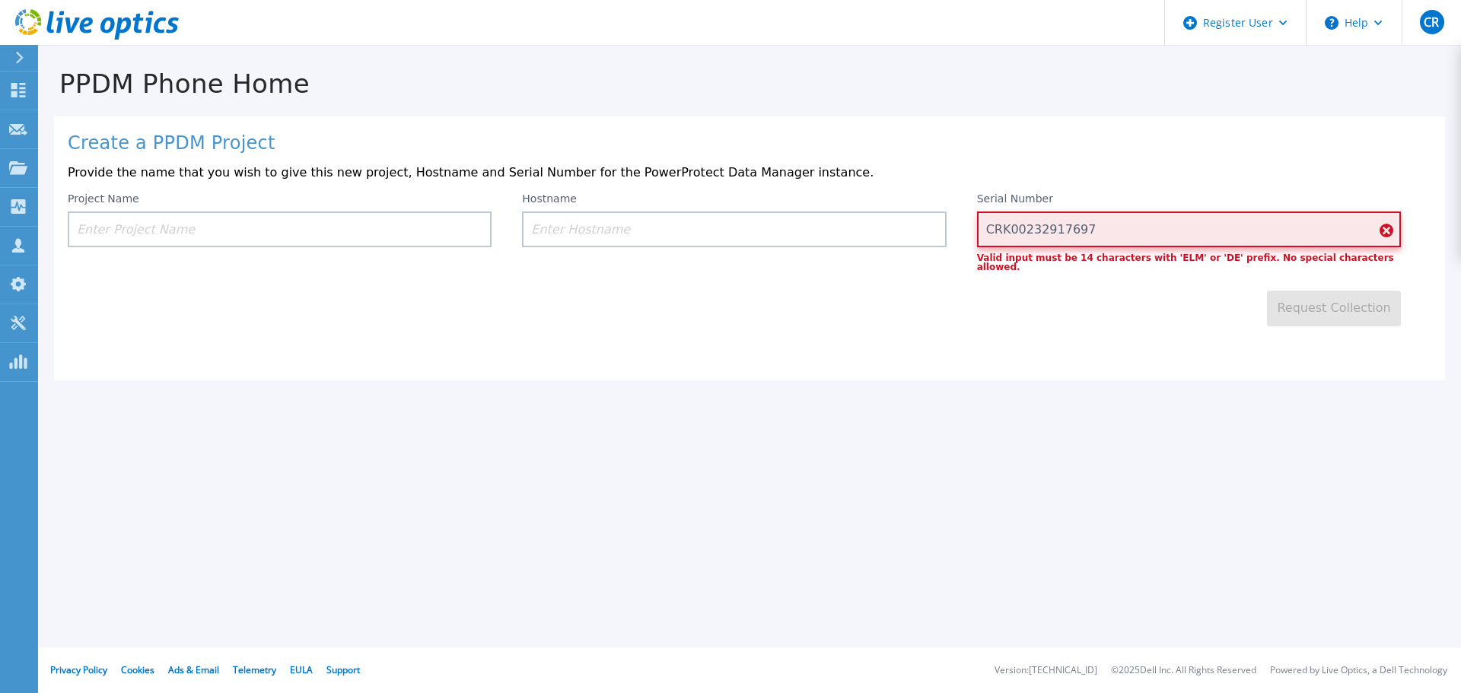
drag, startPoint x: 1010, startPoint y: 231, endPoint x: 892, endPoint y: 217, distance: 118.8
click at [911, 228] on div "Project Name Hostname Serial Number CRK00232917697 Valid input must be 14 chara…" at bounding box center [750, 232] width 1364 height 79
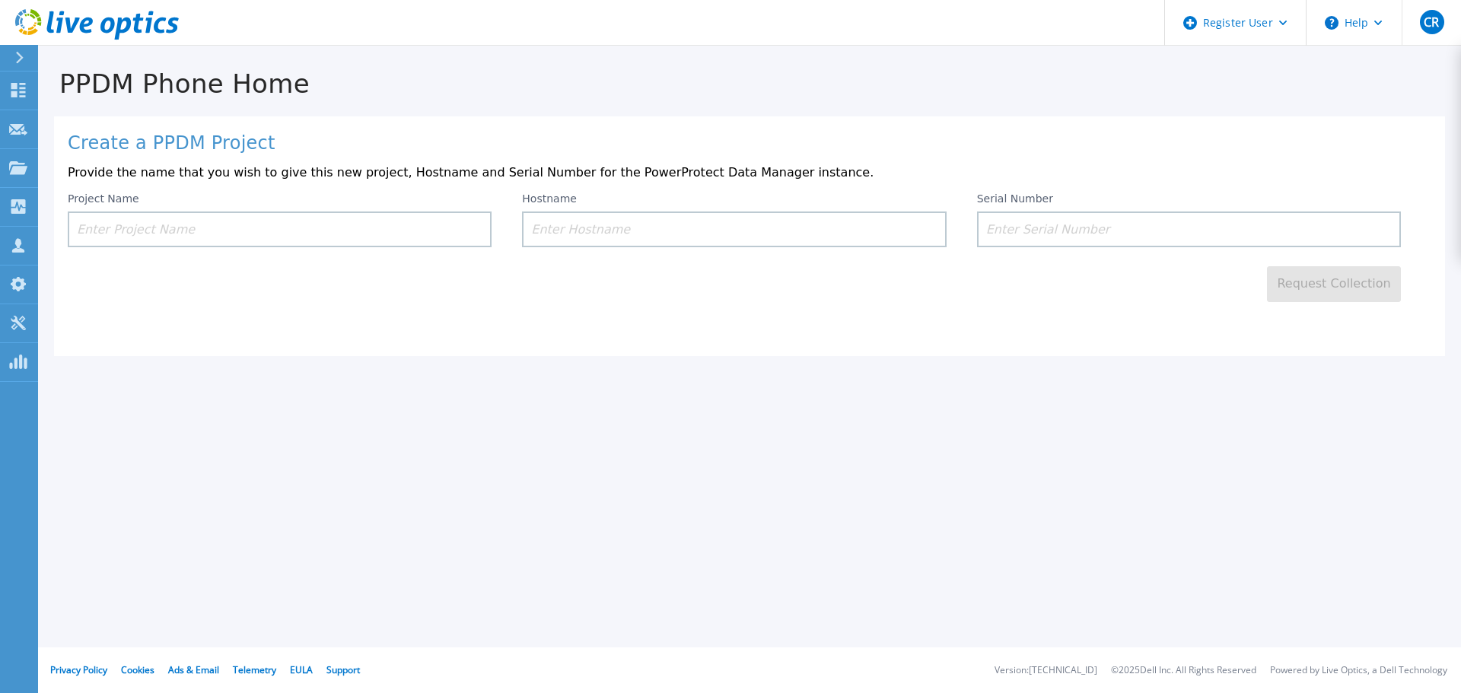
click at [667, 217] on input at bounding box center [734, 230] width 424 height 36
paste input "prod-dd6900"
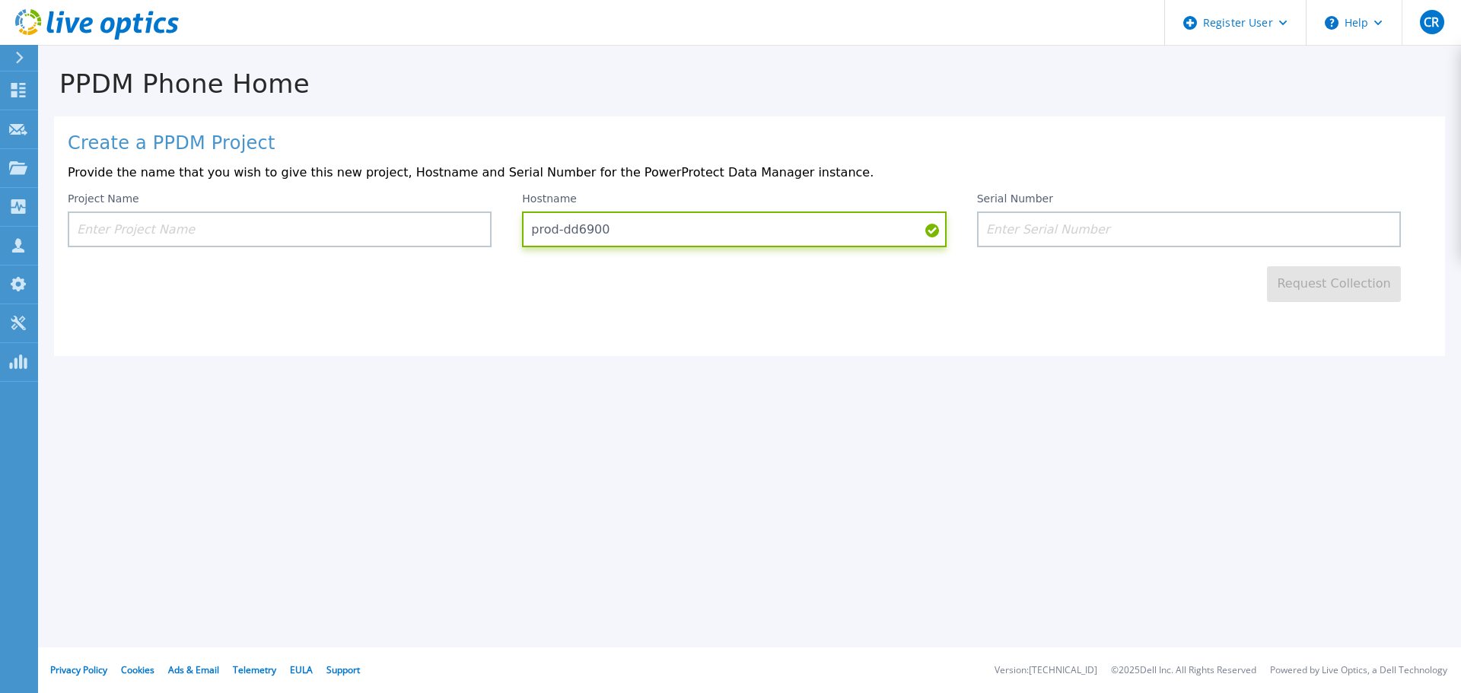
type input "prod-dd6900"
click at [1121, 315] on div "Create a PPDM Project Provide the name that you wish to give this new project, …" at bounding box center [749, 236] width 1391 height 240
click at [306, 230] on input at bounding box center [280, 230] width 424 height 36
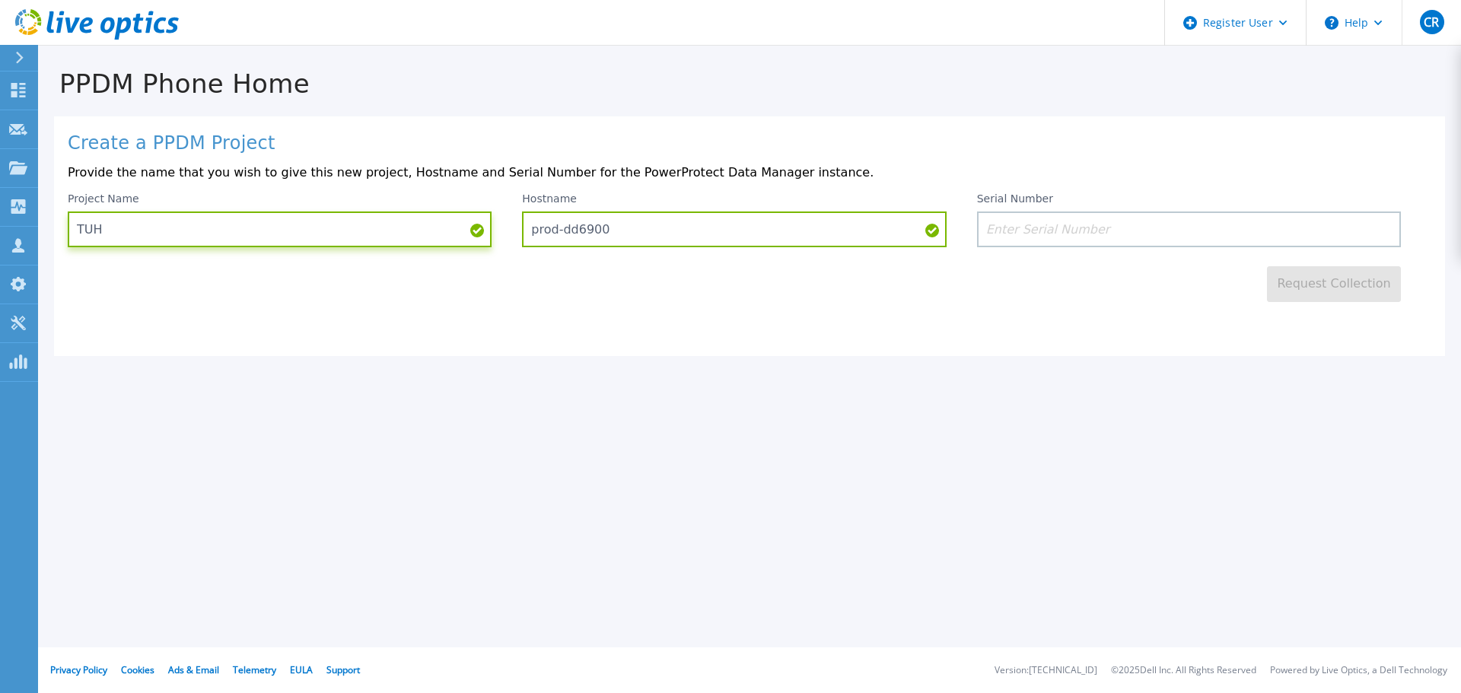
type input "TUH"
click at [627, 344] on div "Create a PPDM Project Provide the name that you wish to give this new project, …" at bounding box center [749, 236] width 1391 height 240
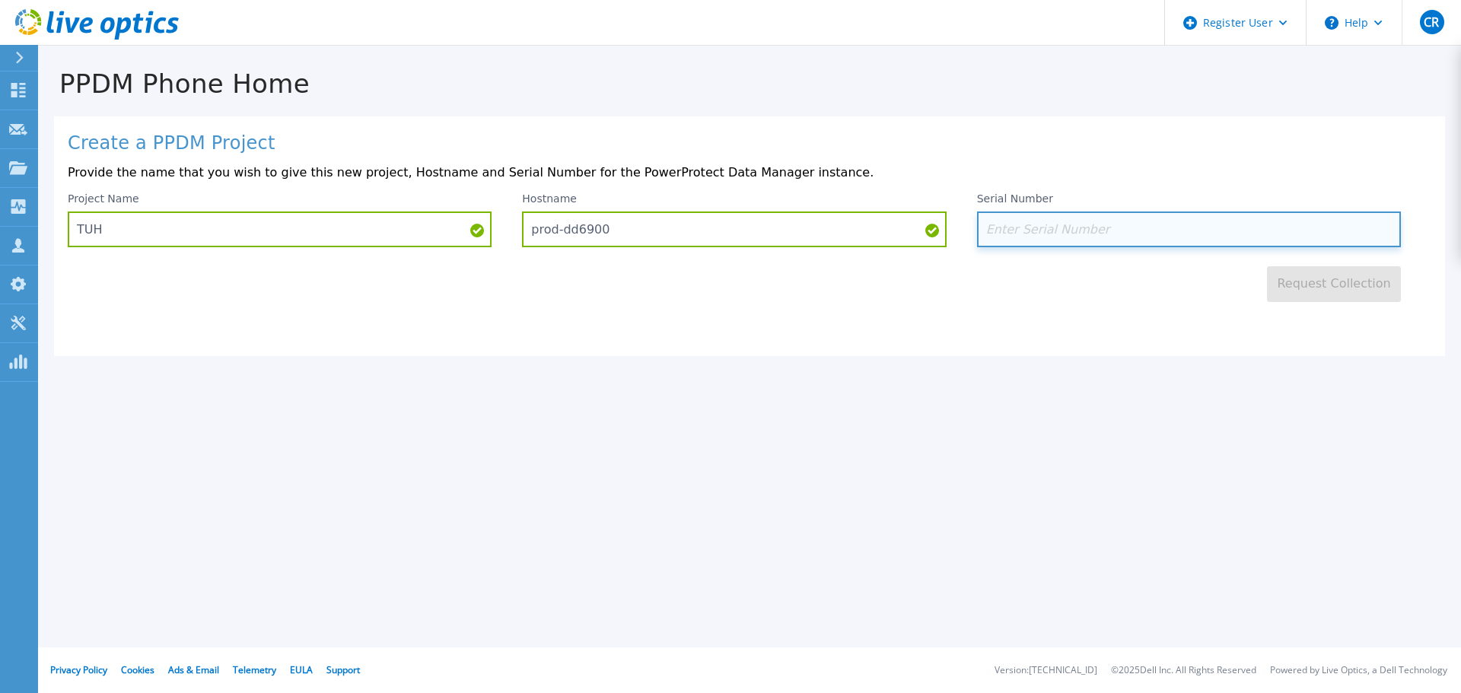
click at [1096, 235] on input at bounding box center [1189, 230] width 424 height 36
paste input "CRK00232917697"
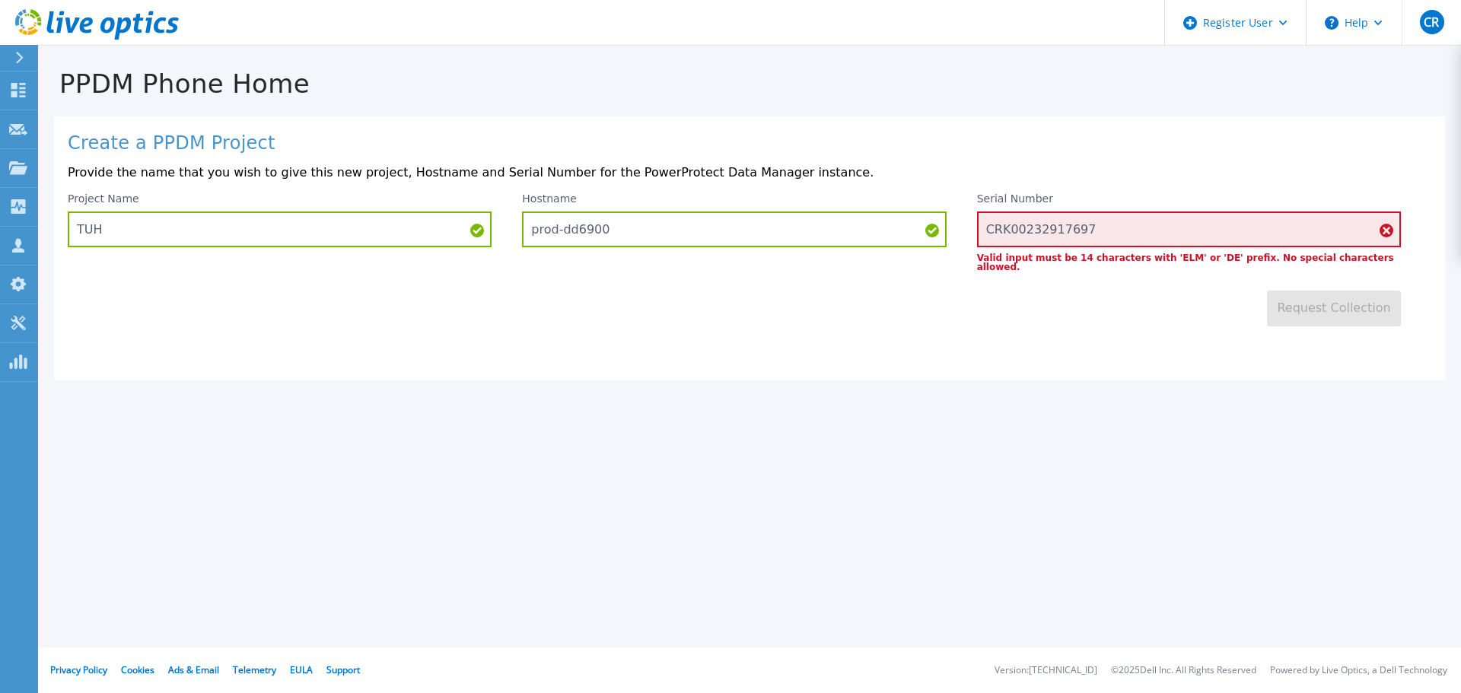
click at [1174, 301] on div "Request Collection" at bounding box center [750, 299] width 1364 height 55
click at [1107, 226] on input "CRK00232917697" at bounding box center [1189, 230] width 424 height 36
type input "7"
paste input "CRK002329176"
type input "DECRK002329176"
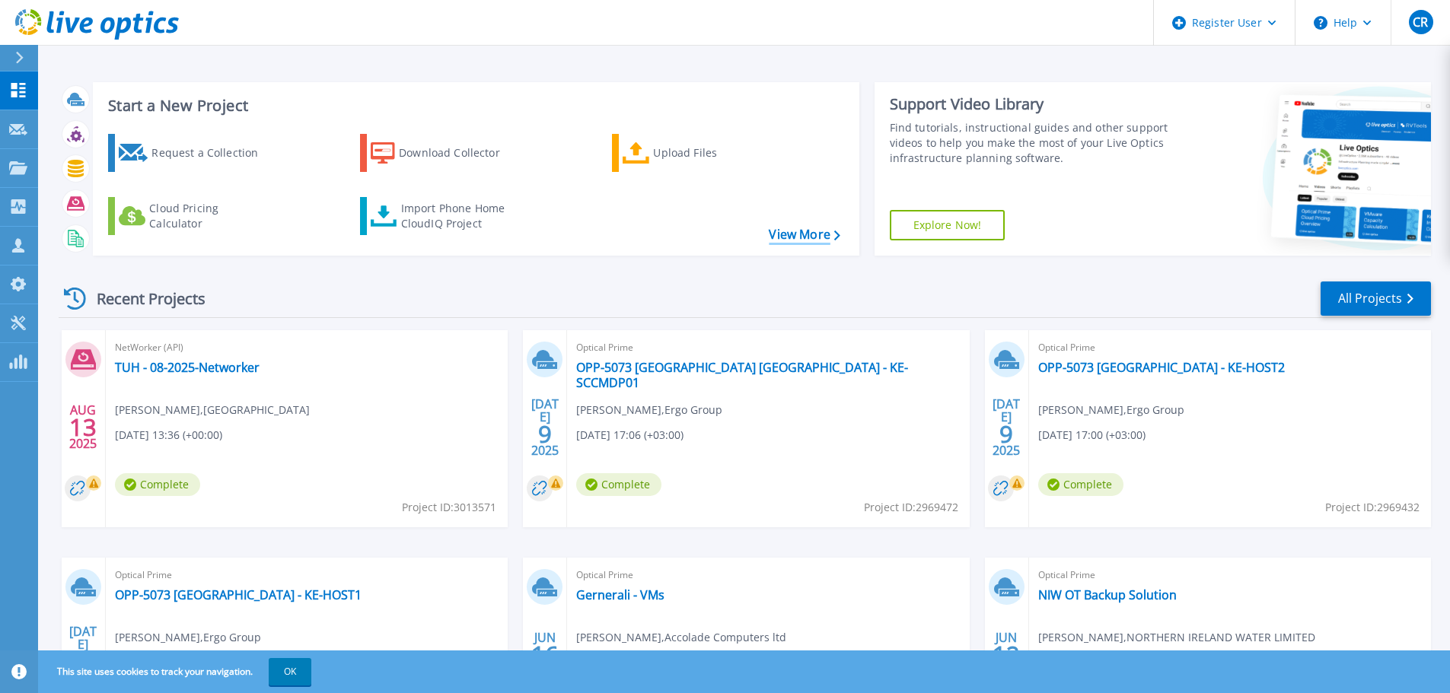
click at [820, 231] on link "View More" at bounding box center [804, 235] width 71 height 14
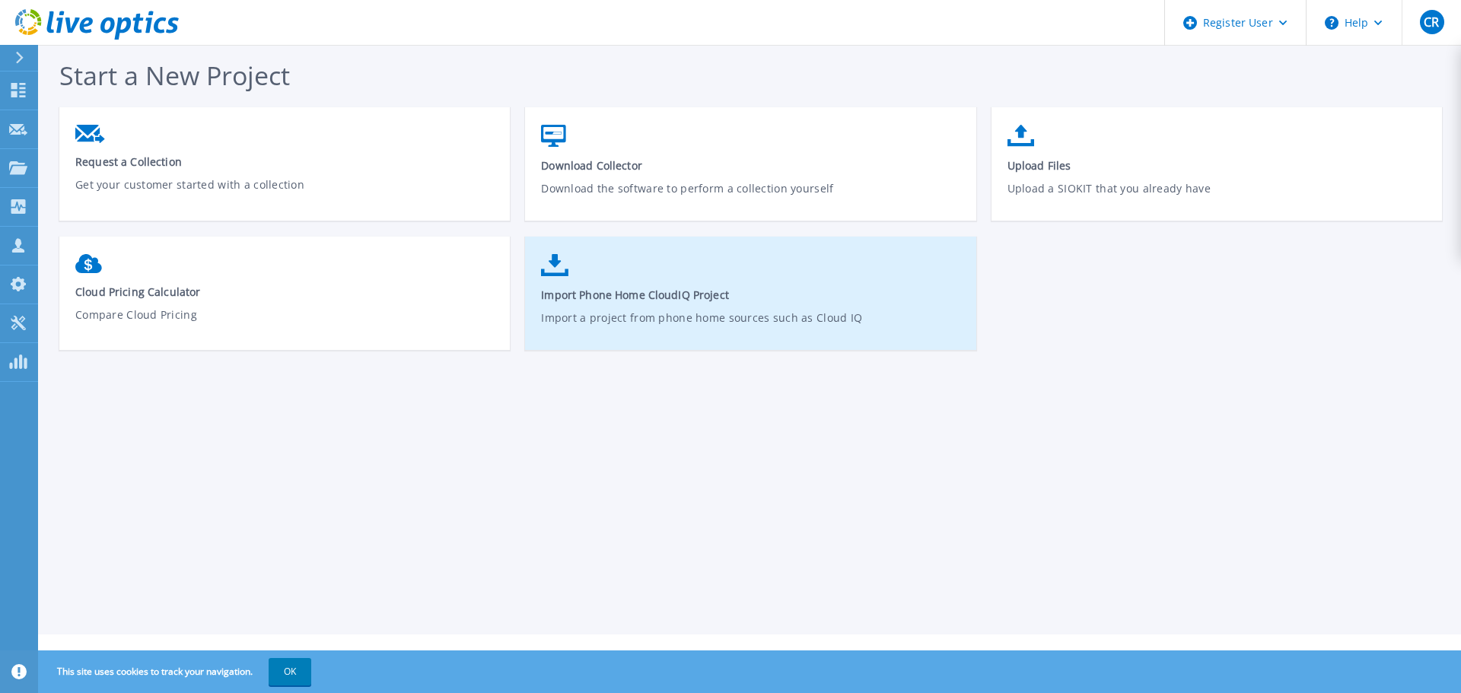
click at [636, 281] on link "Import Phone Home CloudIQ Project Import a project from phone home sources such…" at bounding box center [750, 301] width 450 height 109
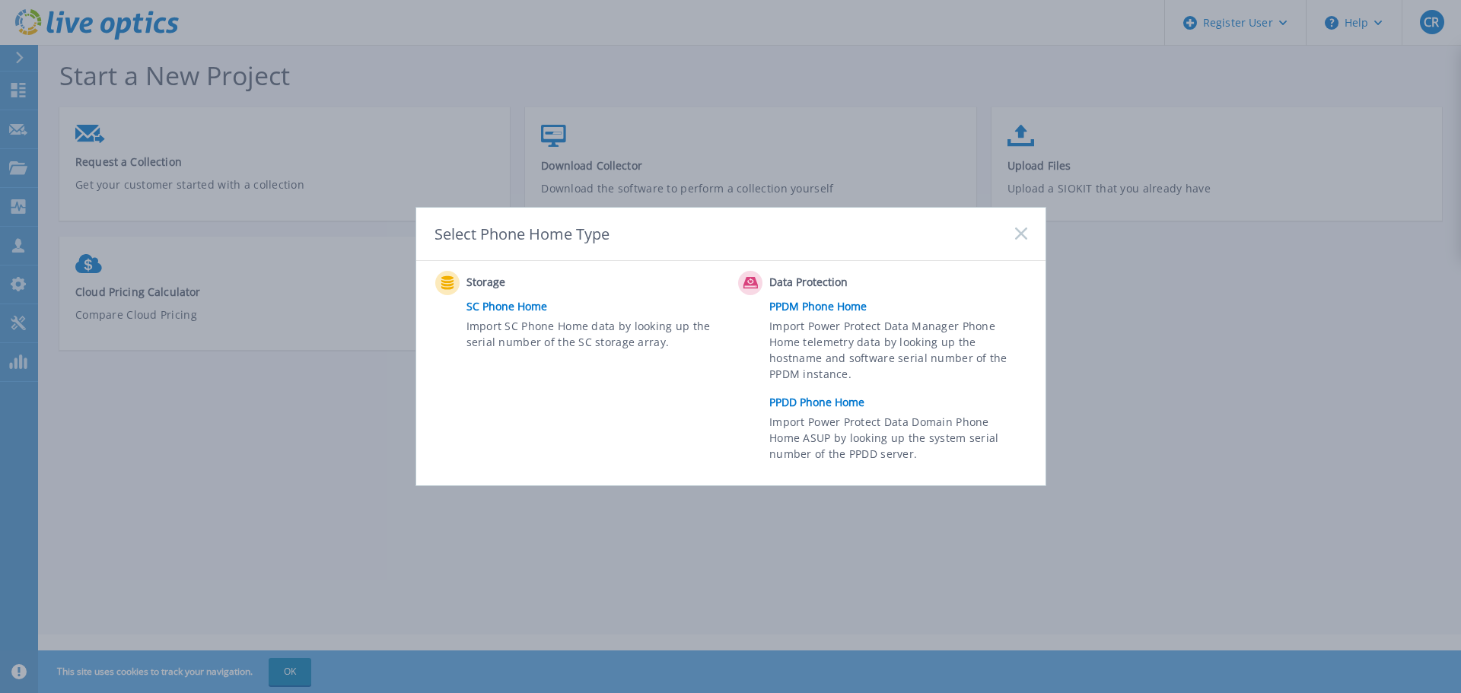
click at [832, 394] on link "PPDD Phone Home" at bounding box center [901, 402] width 265 height 23
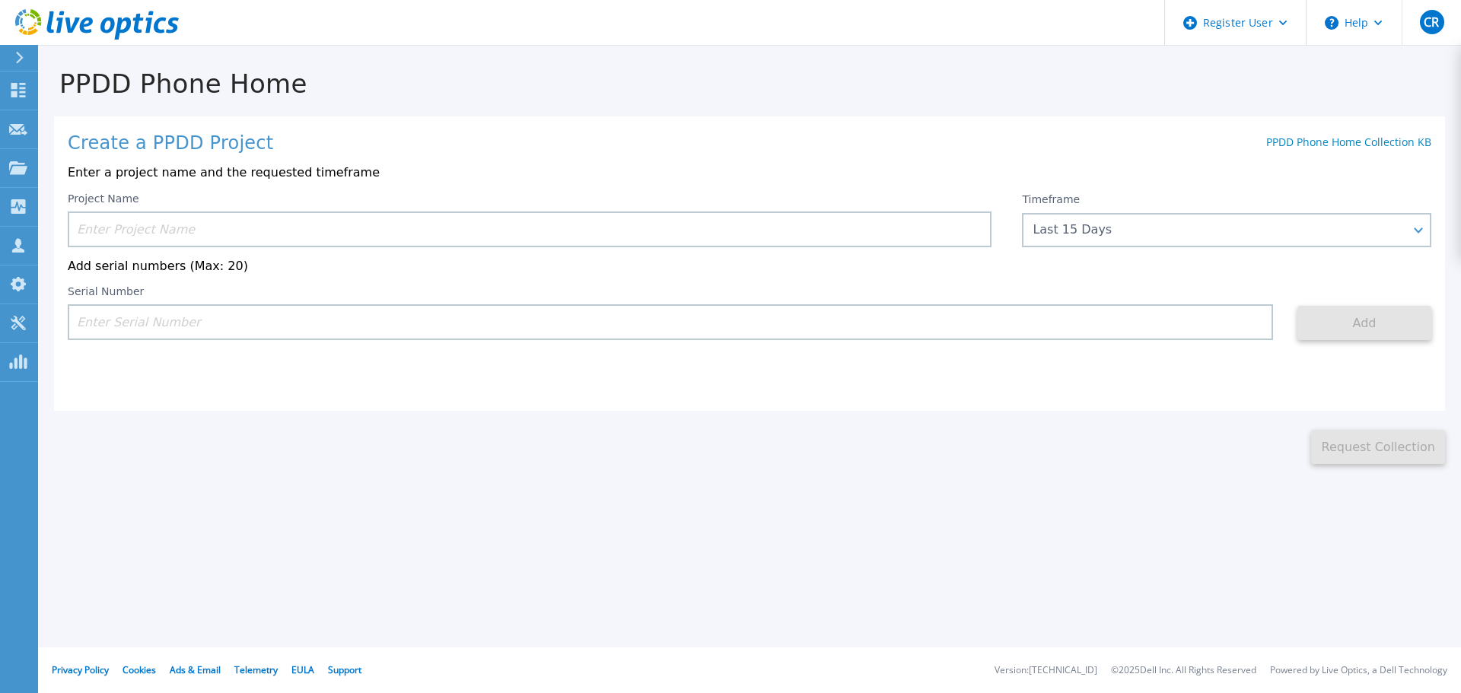
click at [393, 314] on input at bounding box center [670, 322] width 1205 height 36
paste input "CRK00232917697"
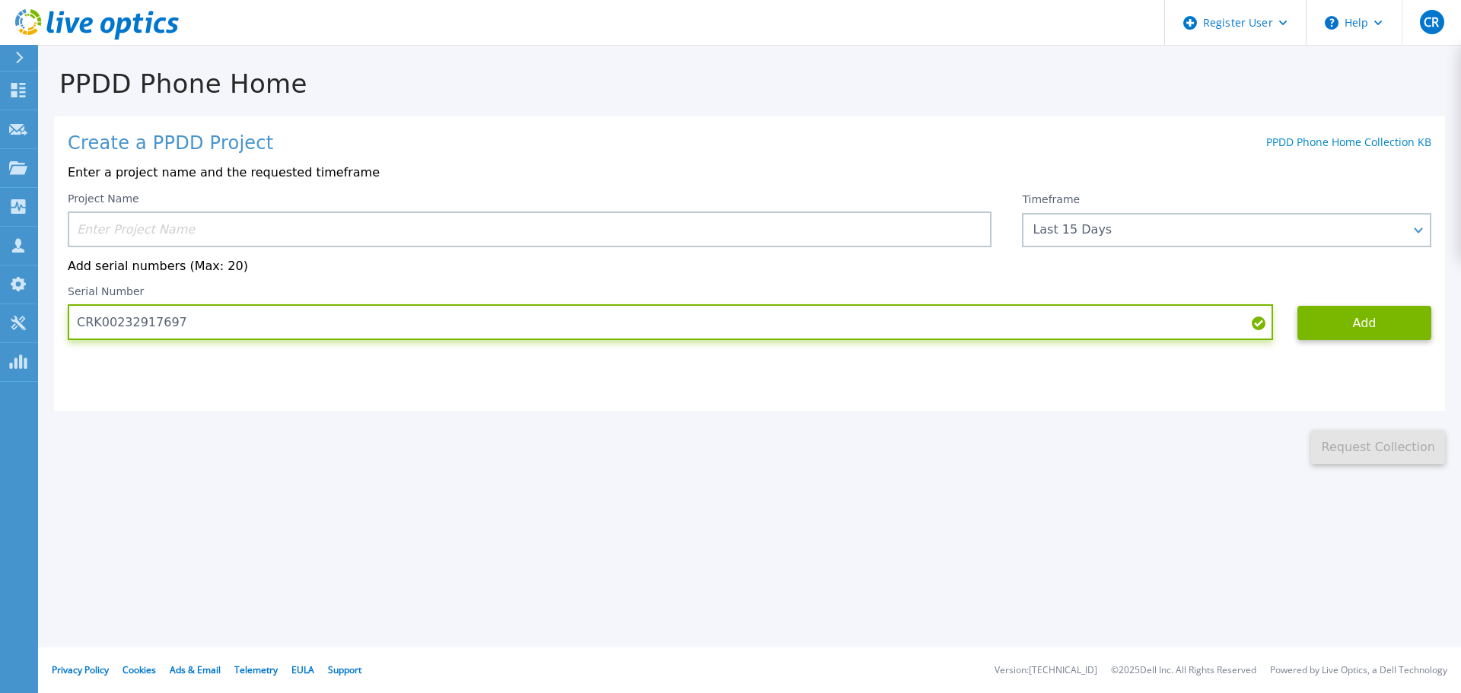
type input "CRK00232917697"
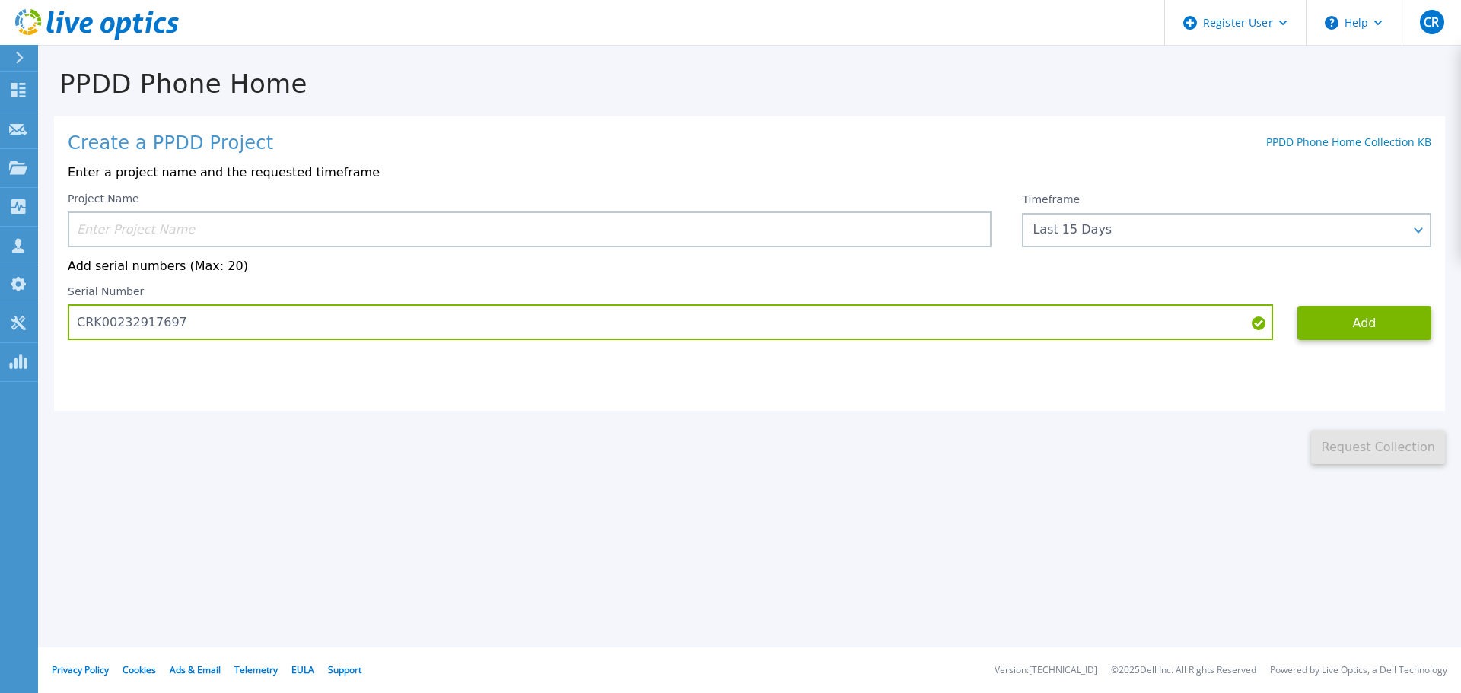
click at [549, 212] on input at bounding box center [530, 230] width 924 height 36
click at [537, 232] on input at bounding box center [530, 230] width 924 height 36
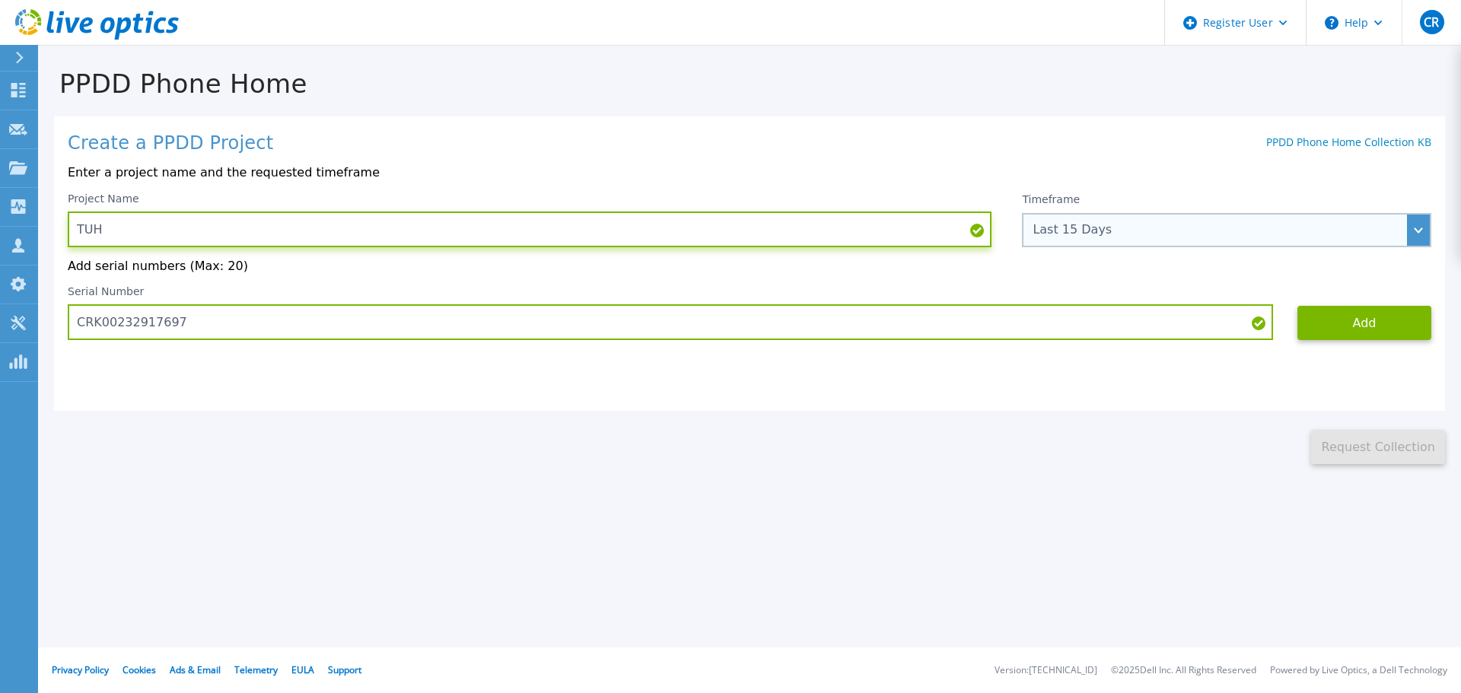
type input "TUH"
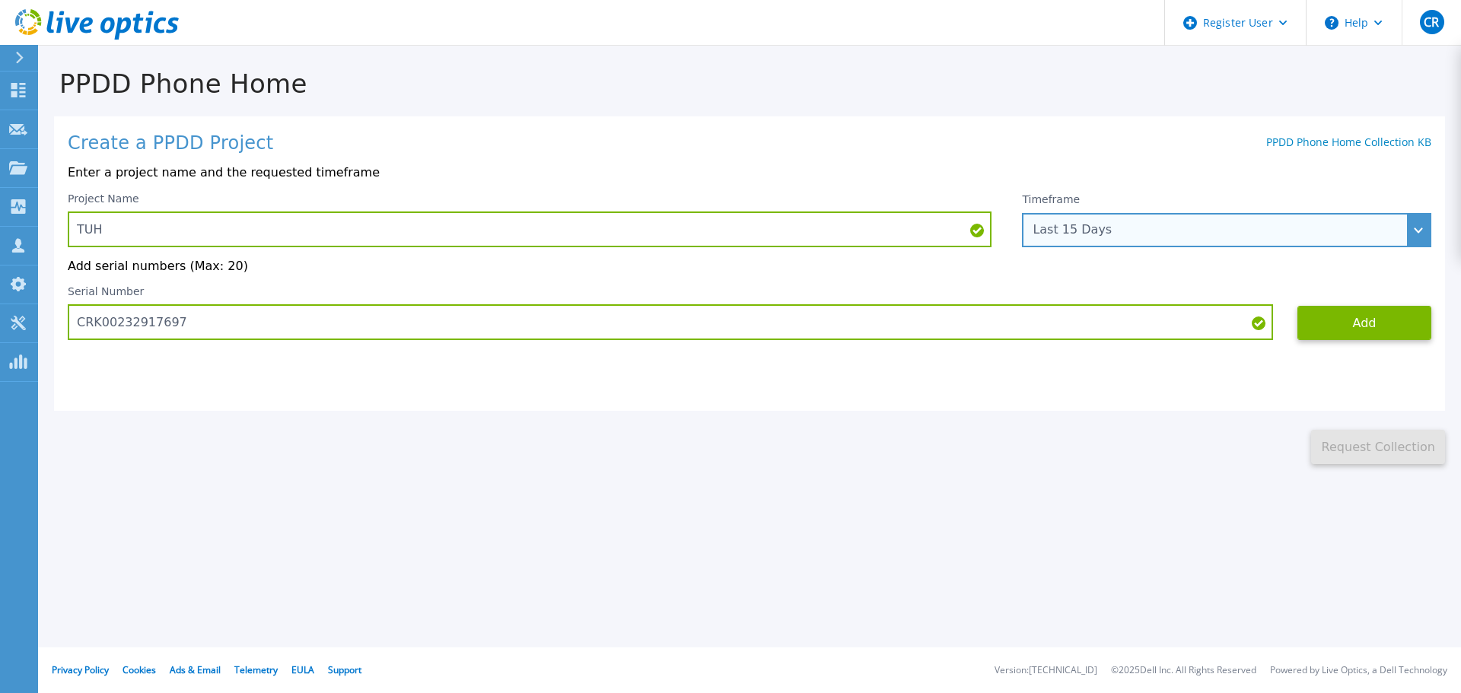
click at [1248, 236] on div "Last 15 Days" at bounding box center [1218, 230] width 371 height 14
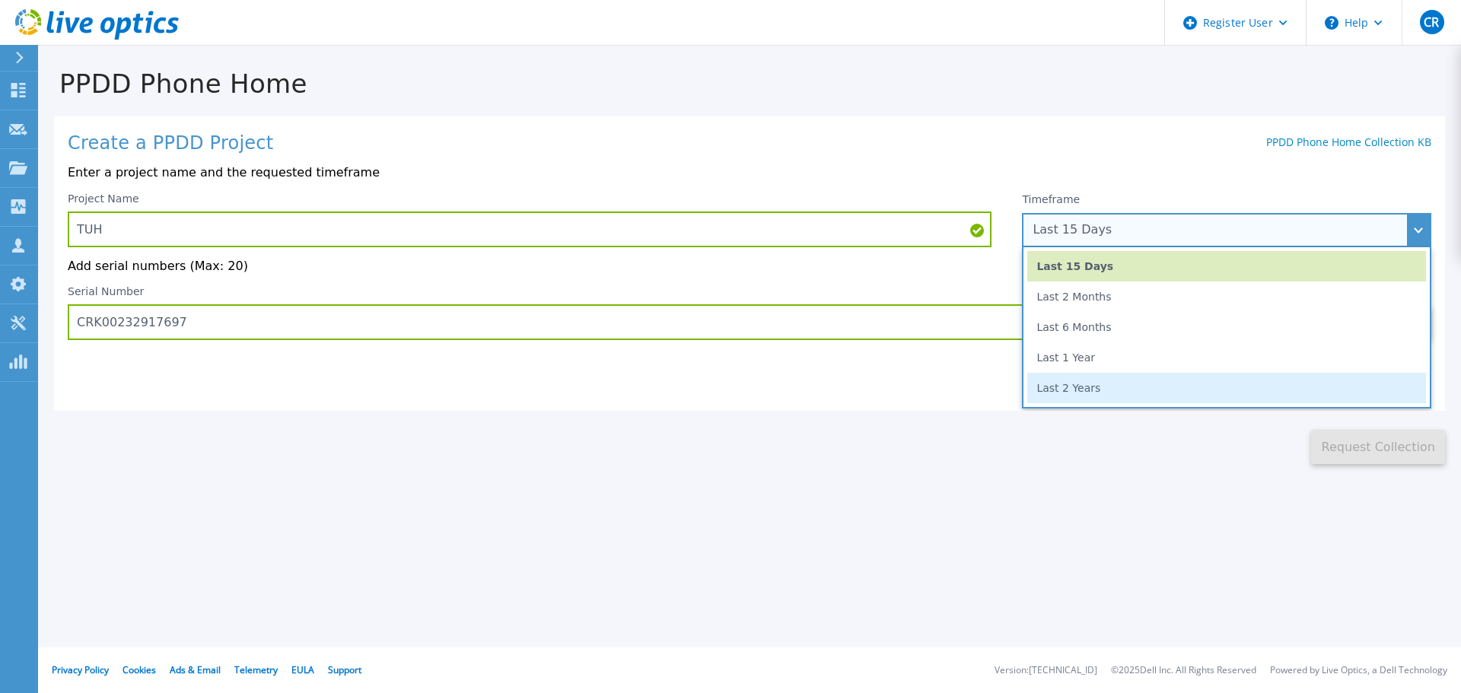
click at [1208, 390] on li "Last 2 Years" at bounding box center [1226, 388] width 399 height 30
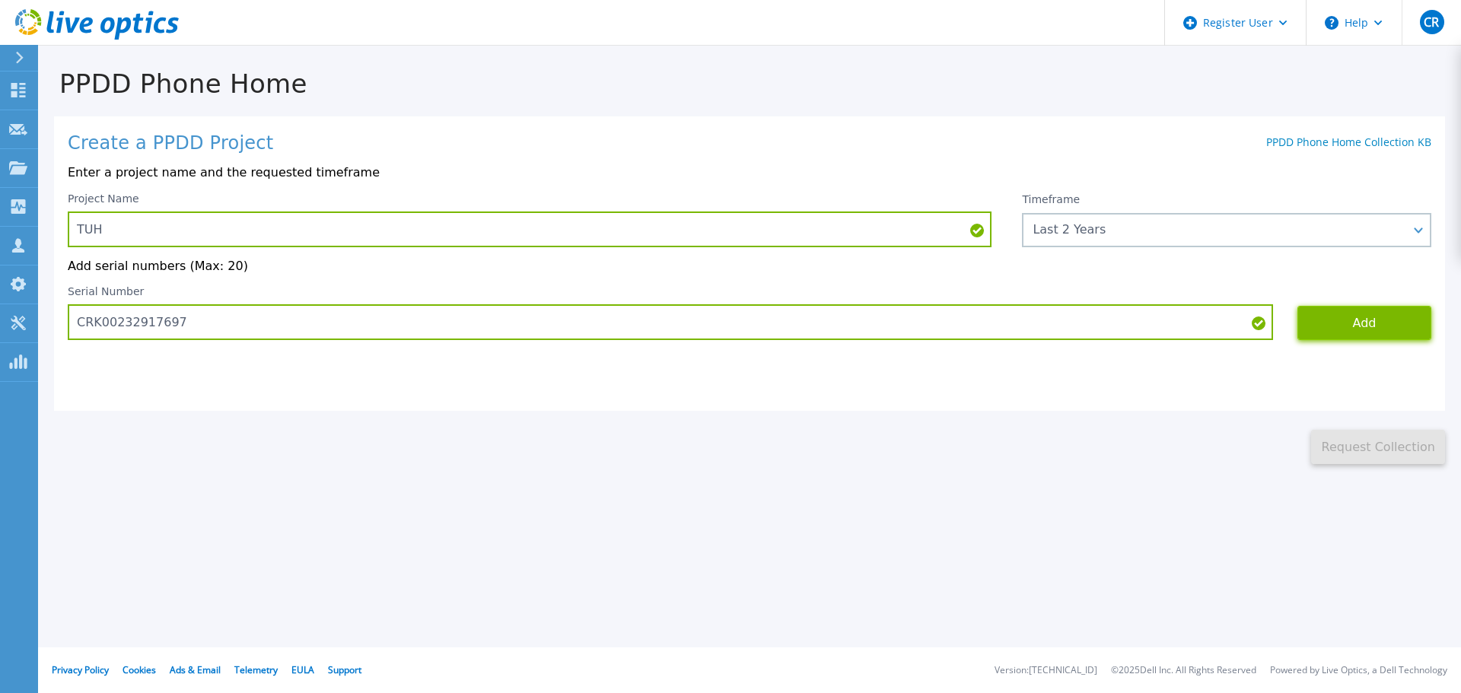
click at [1346, 320] on button "Add" at bounding box center [1364, 323] width 134 height 34
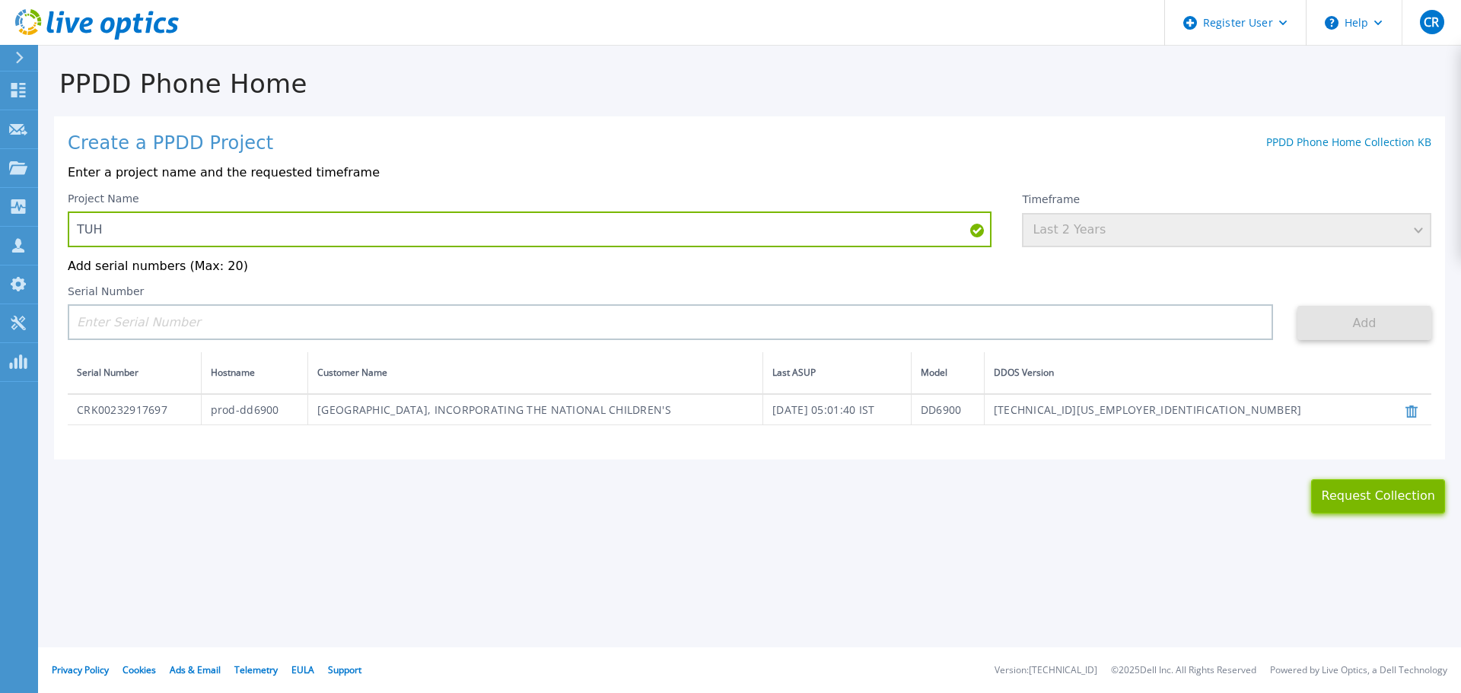
click at [1368, 508] on button "Request Collection" at bounding box center [1378, 496] width 134 height 34
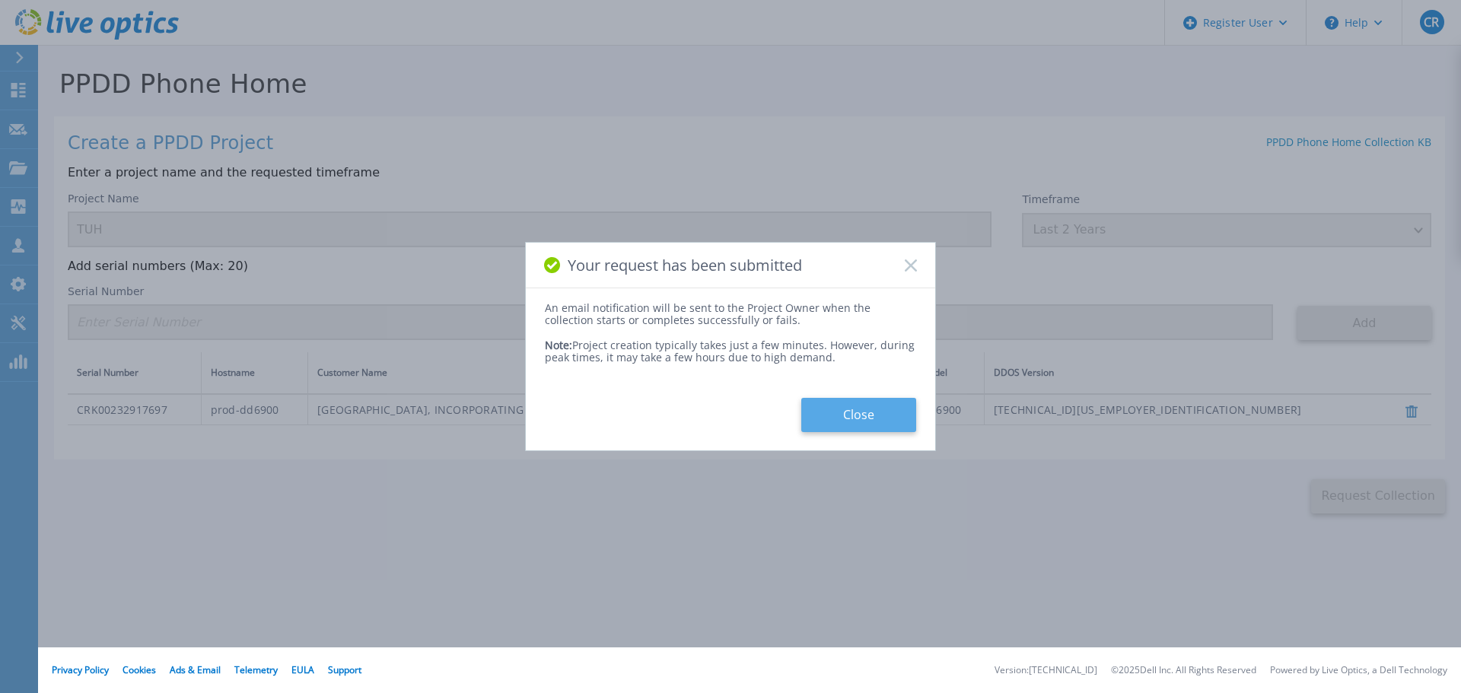
click at [900, 413] on button "Close" at bounding box center [858, 415] width 115 height 34
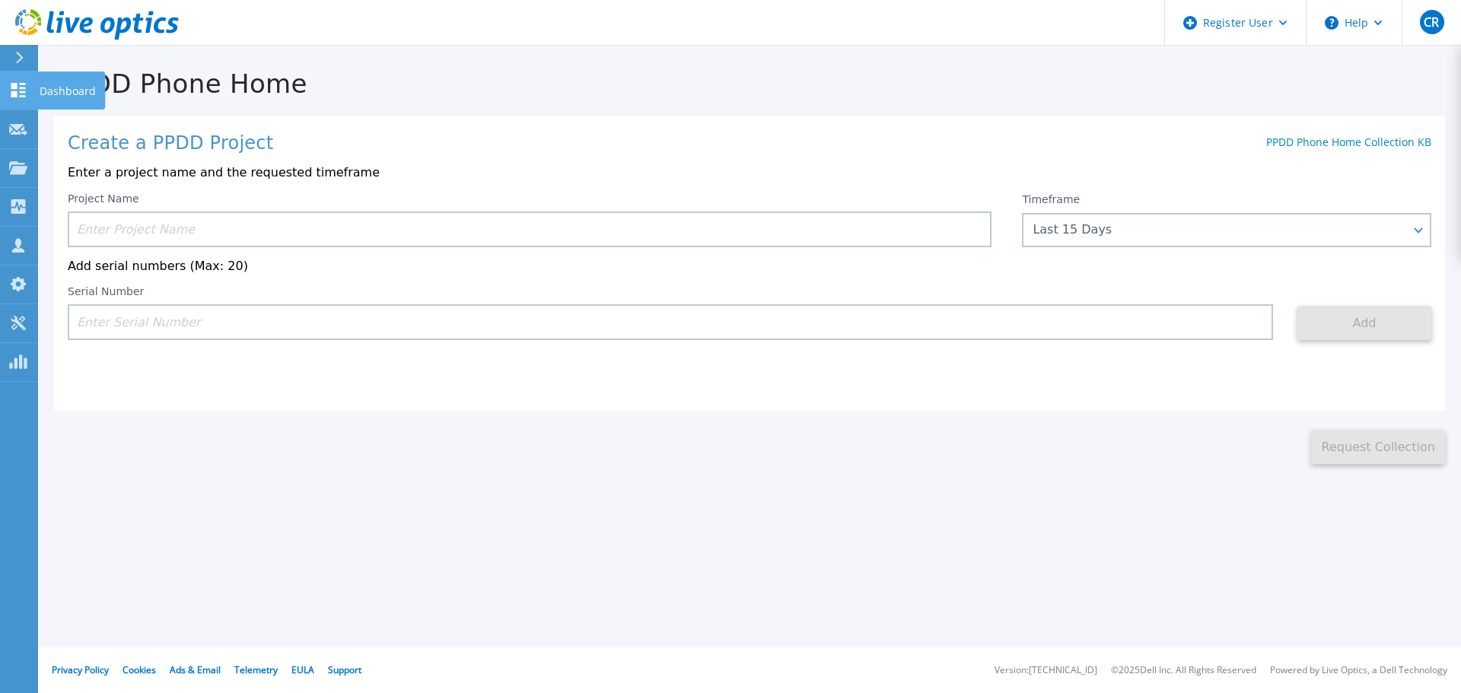
click at [14, 92] on icon at bounding box center [18, 90] width 14 height 14
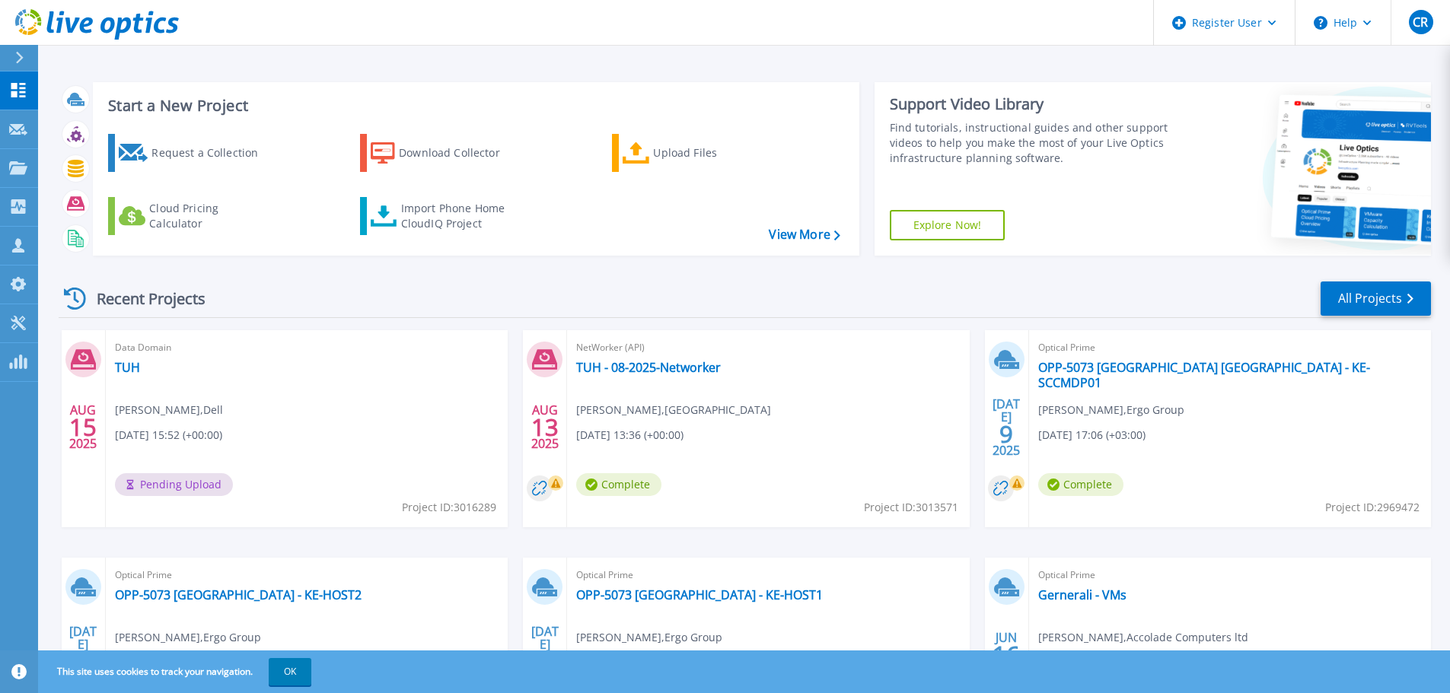
click at [294, 406] on div "Data Domain TUH Colm Reidy , Dell 08/15/2025, 15:52 (+00:00) Pending Upload Pro…" at bounding box center [307, 428] width 402 height 197
click at [152, 484] on span "Pending Upload" at bounding box center [174, 484] width 118 height 23
click at [120, 364] on link "TUH" at bounding box center [127, 367] width 25 height 15
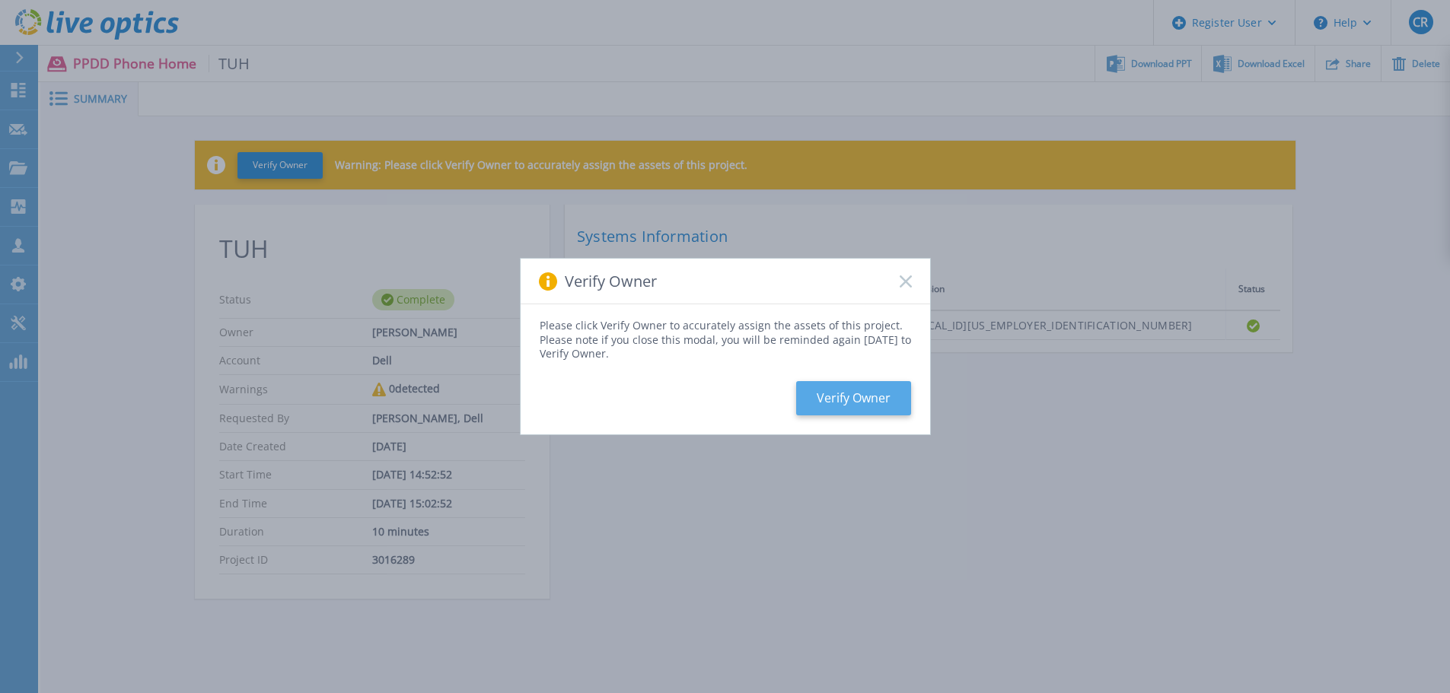
click at [823, 399] on button "Verify Owner" at bounding box center [853, 398] width 115 height 34
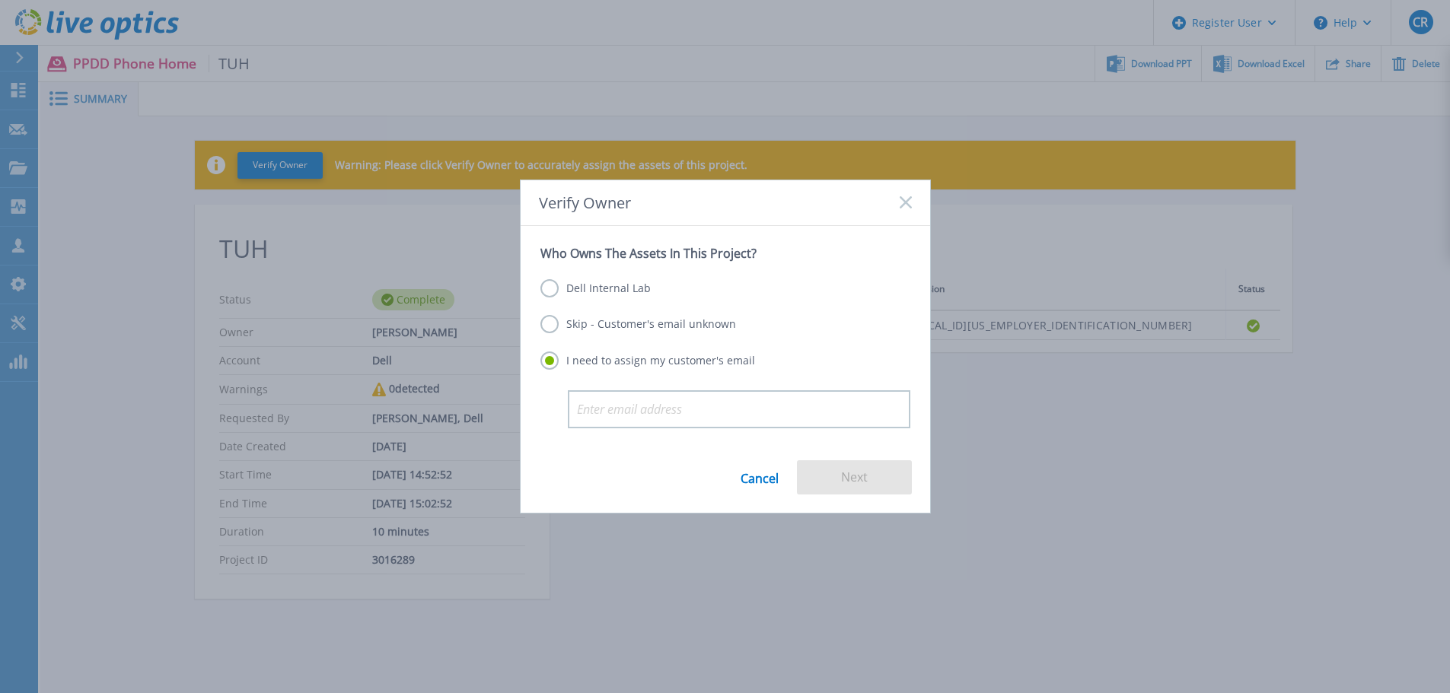
click at [586, 290] on label "Dell Internal Lab" at bounding box center [595, 288] width 110 height 18
click at [0, 0] on input "Dell Internal Lab" at bounding box center [0, 0] width 0 height 0
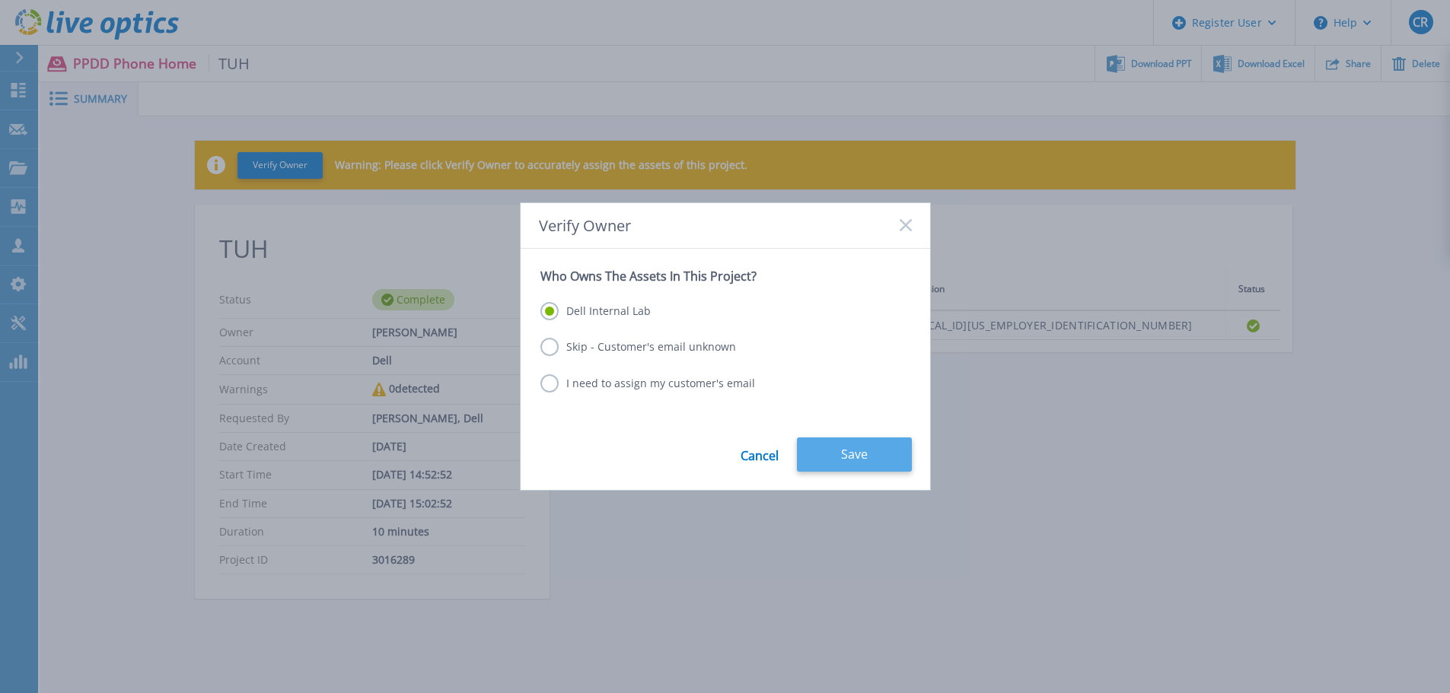
click at [874, 459] on button "Save" at bounding box center [854, 455] width 115 height 34
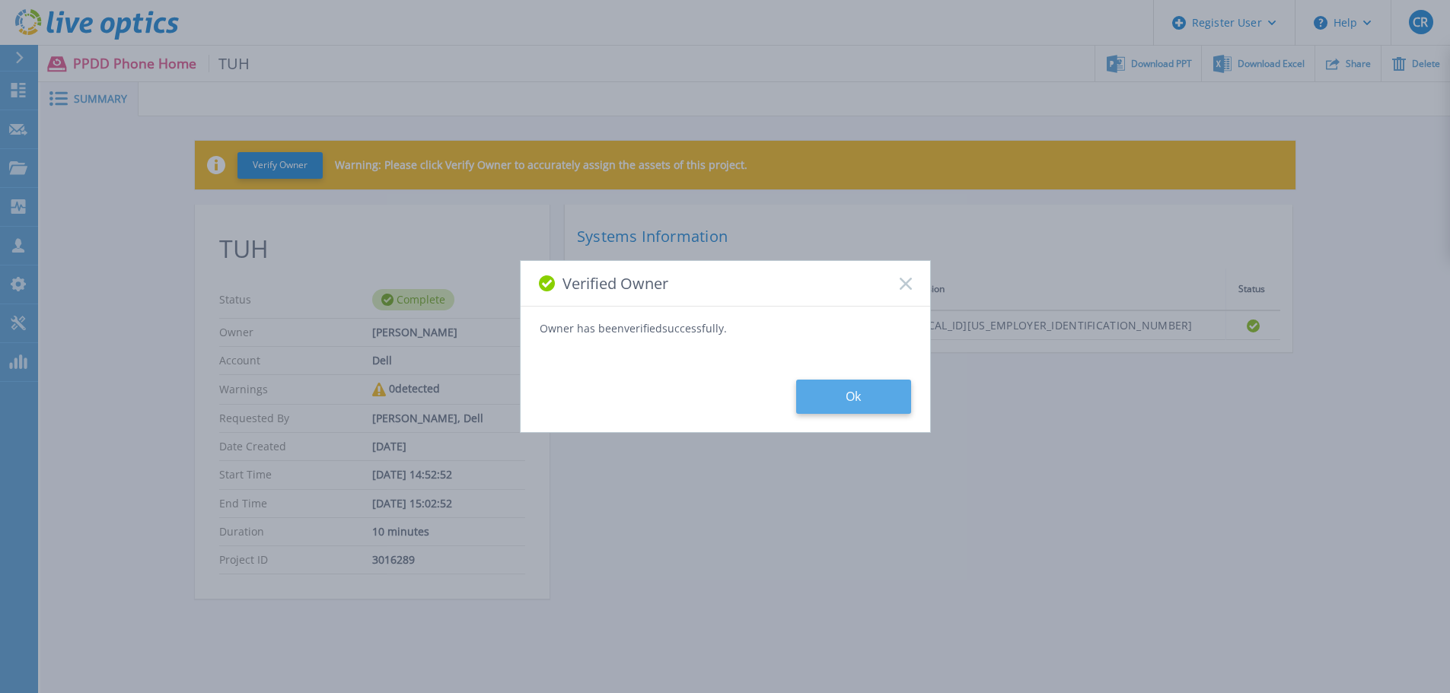
click at [837, 394] on button "Ok" at bounding box center [853, 397] width 115 height 34
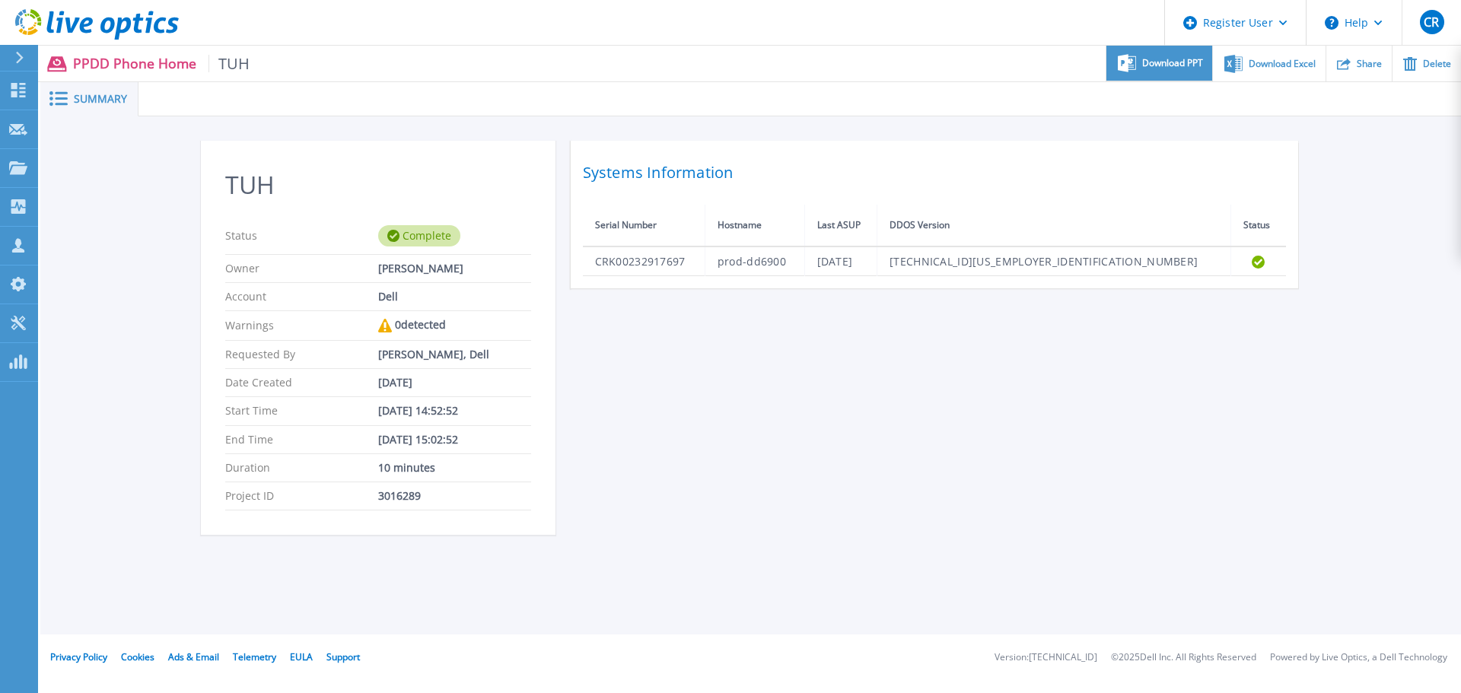
click at [1139, 72] on div "Download PPT" at bounding box center [1159, 64] width 106 height 36
